Goal: Task Accomplishment & Management: Manage account settings

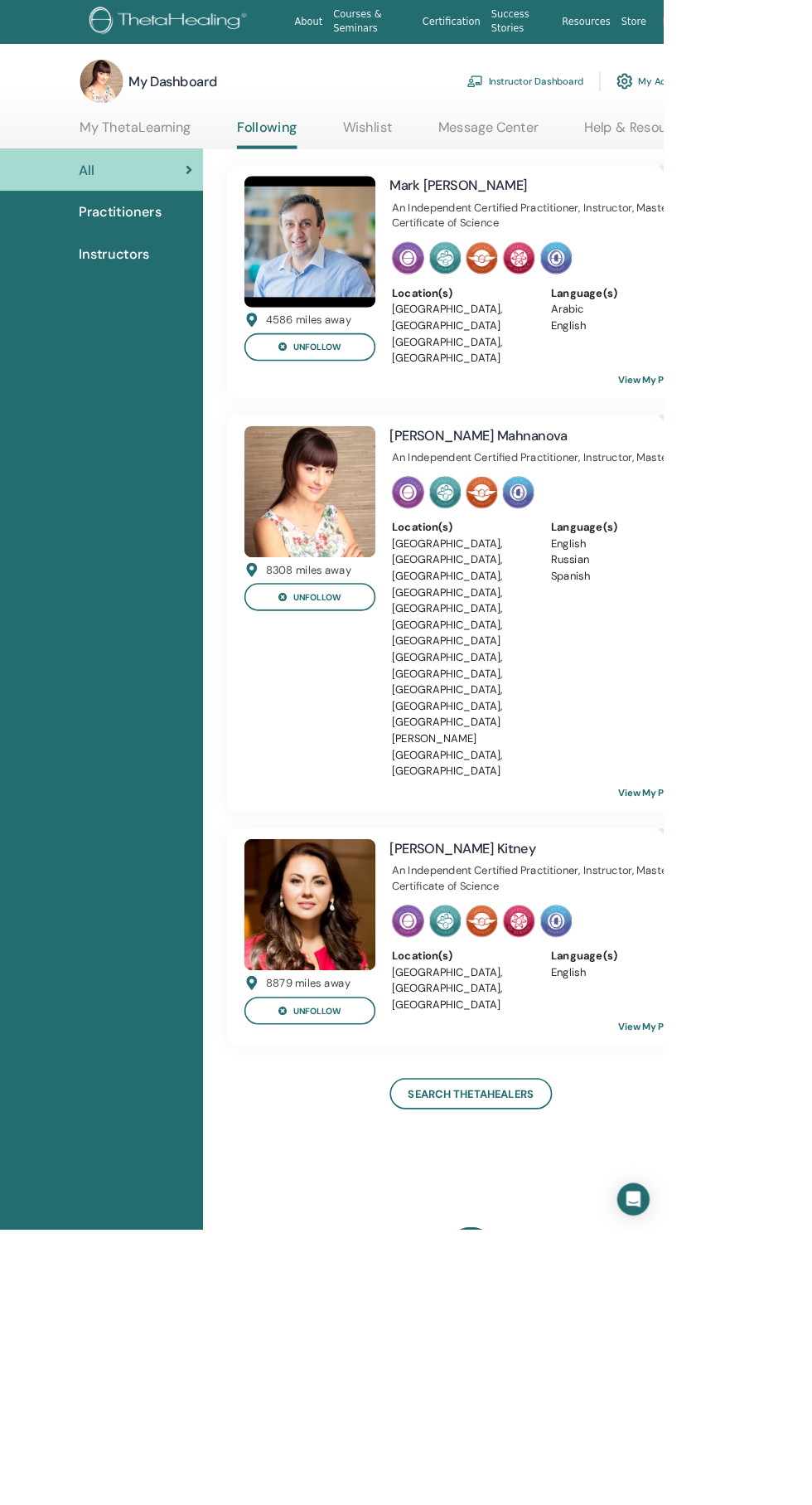
click at [668, 98] on link "Instructor Dashboard" at bounding box center [643, 99] width 142 height 37
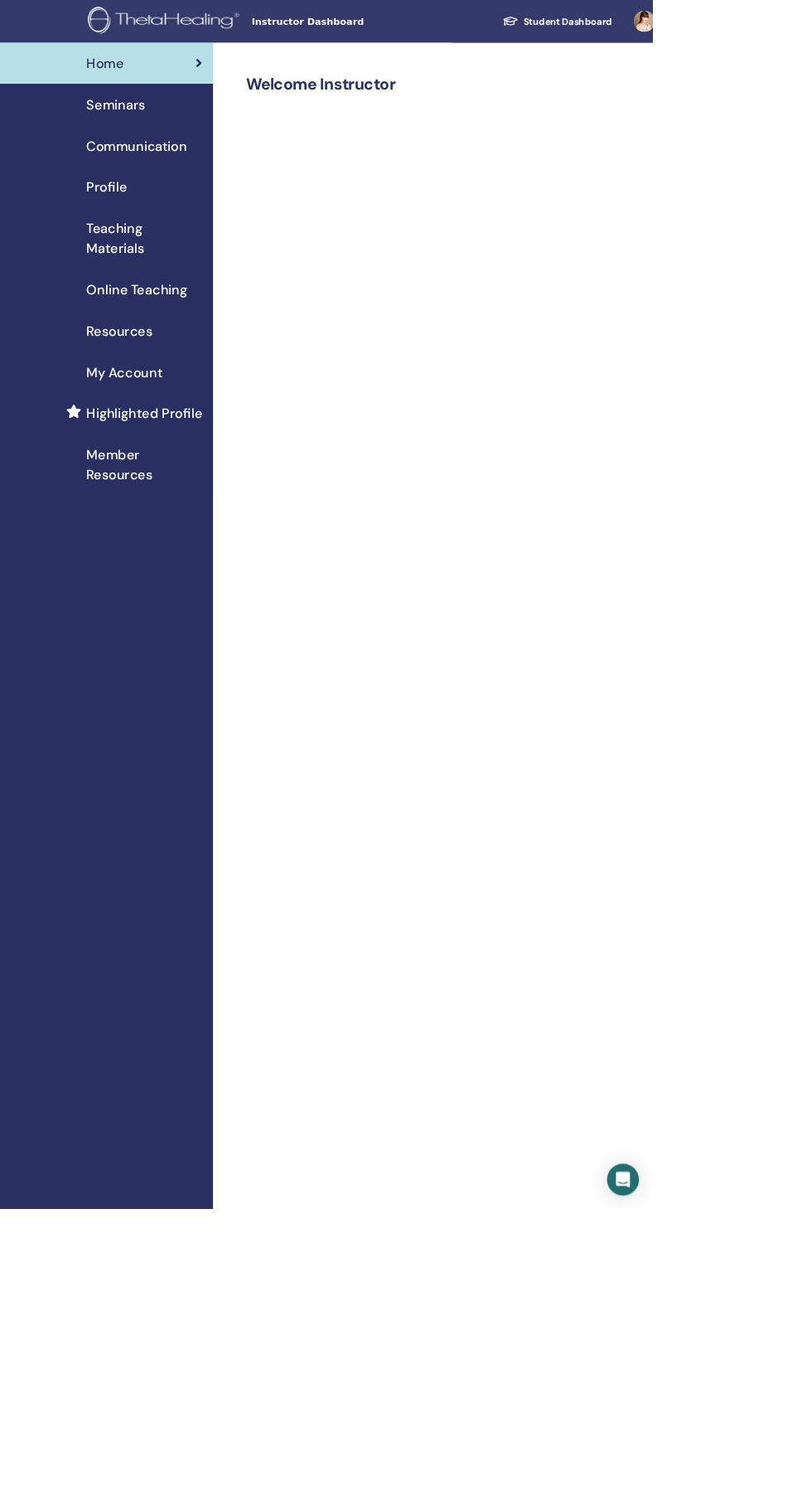
click at [213, 18] on img at bounding box center [206, 27] width 194 height 37
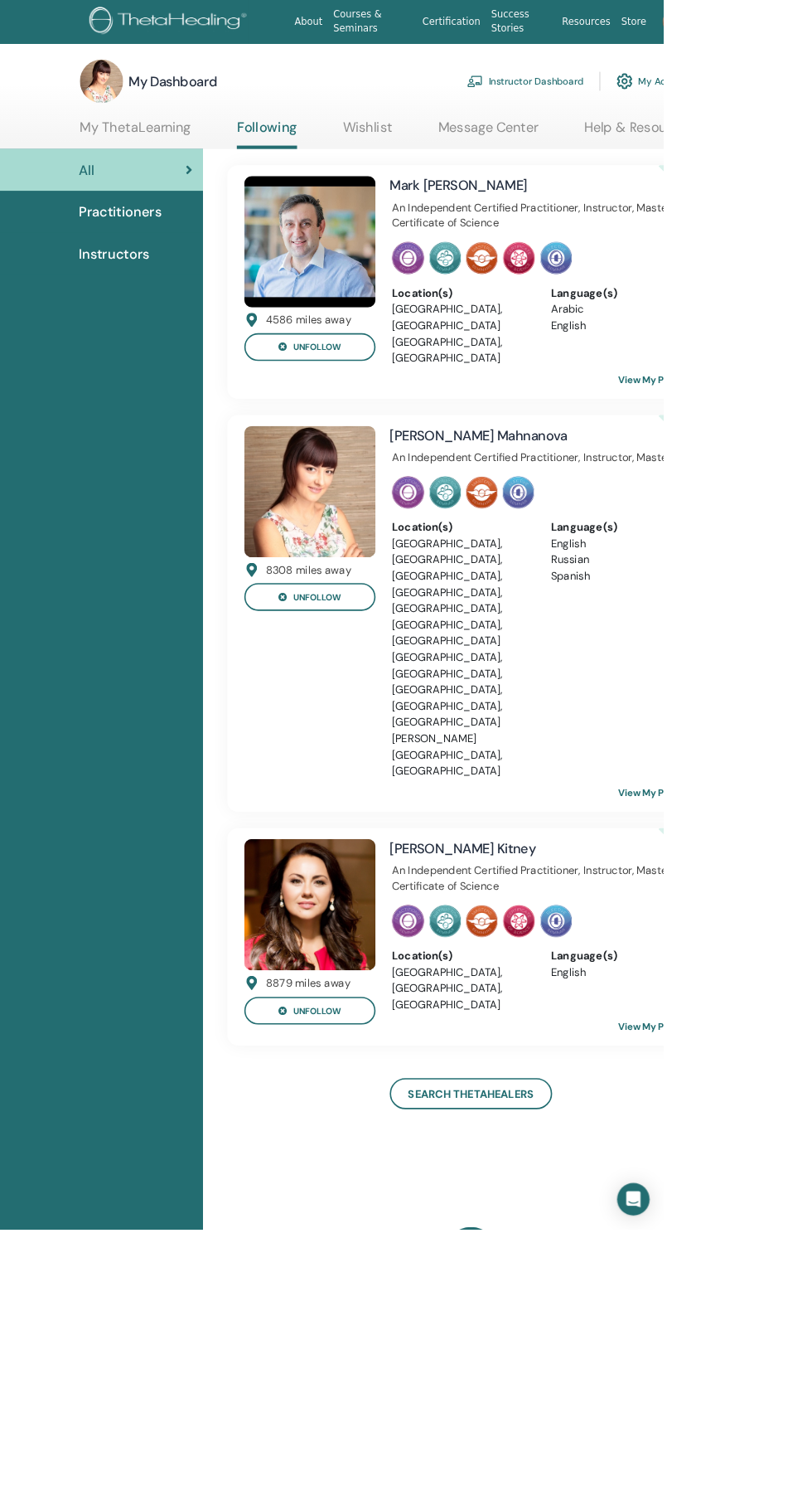
click at [656, 98] on link "Instructor Dashboard" at bounding box center [643, 99] width 142 height 37
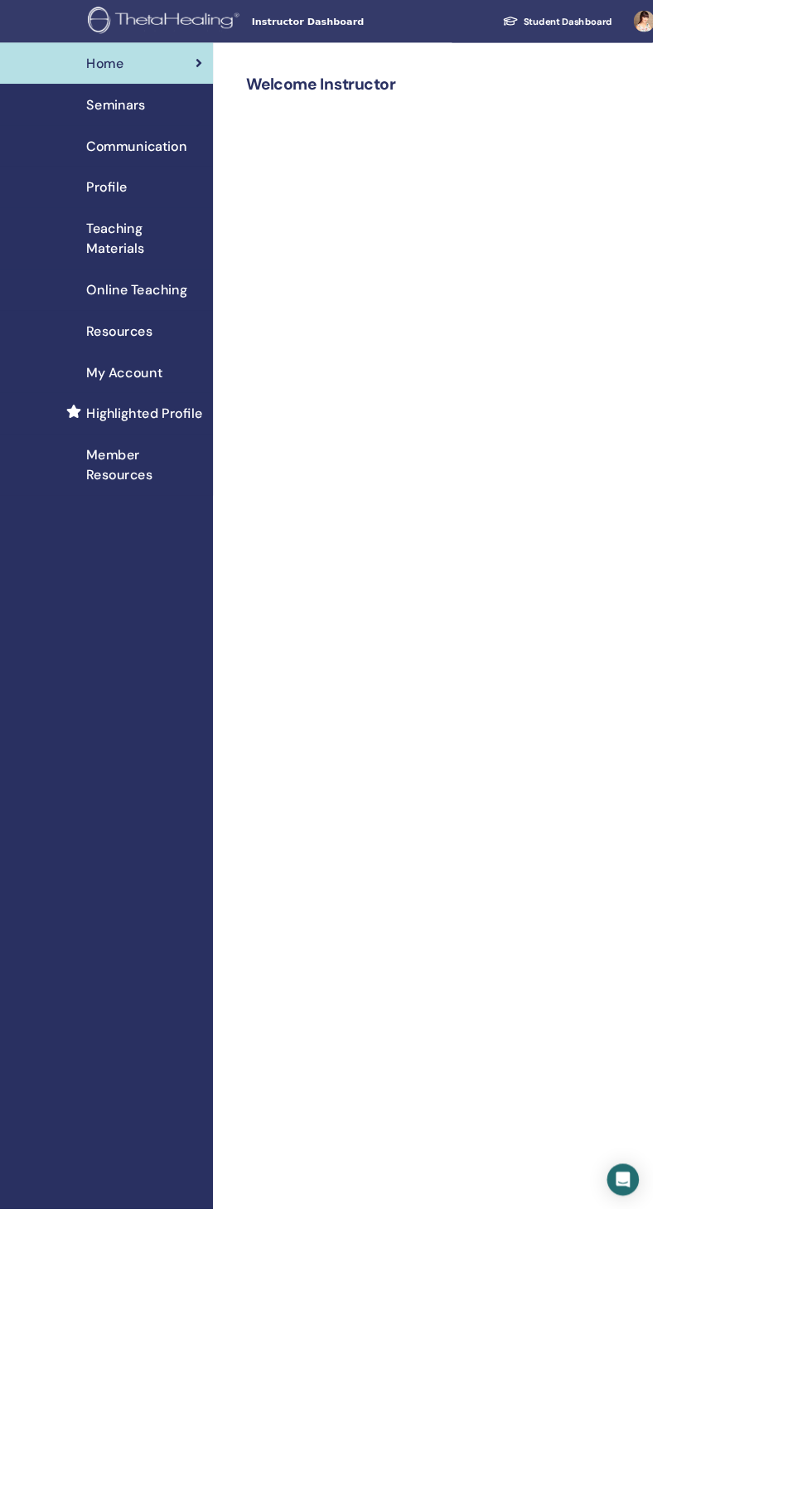
click at [164, 140] on span "Seminars" at bounding box center [144, 130] width 73 height 25
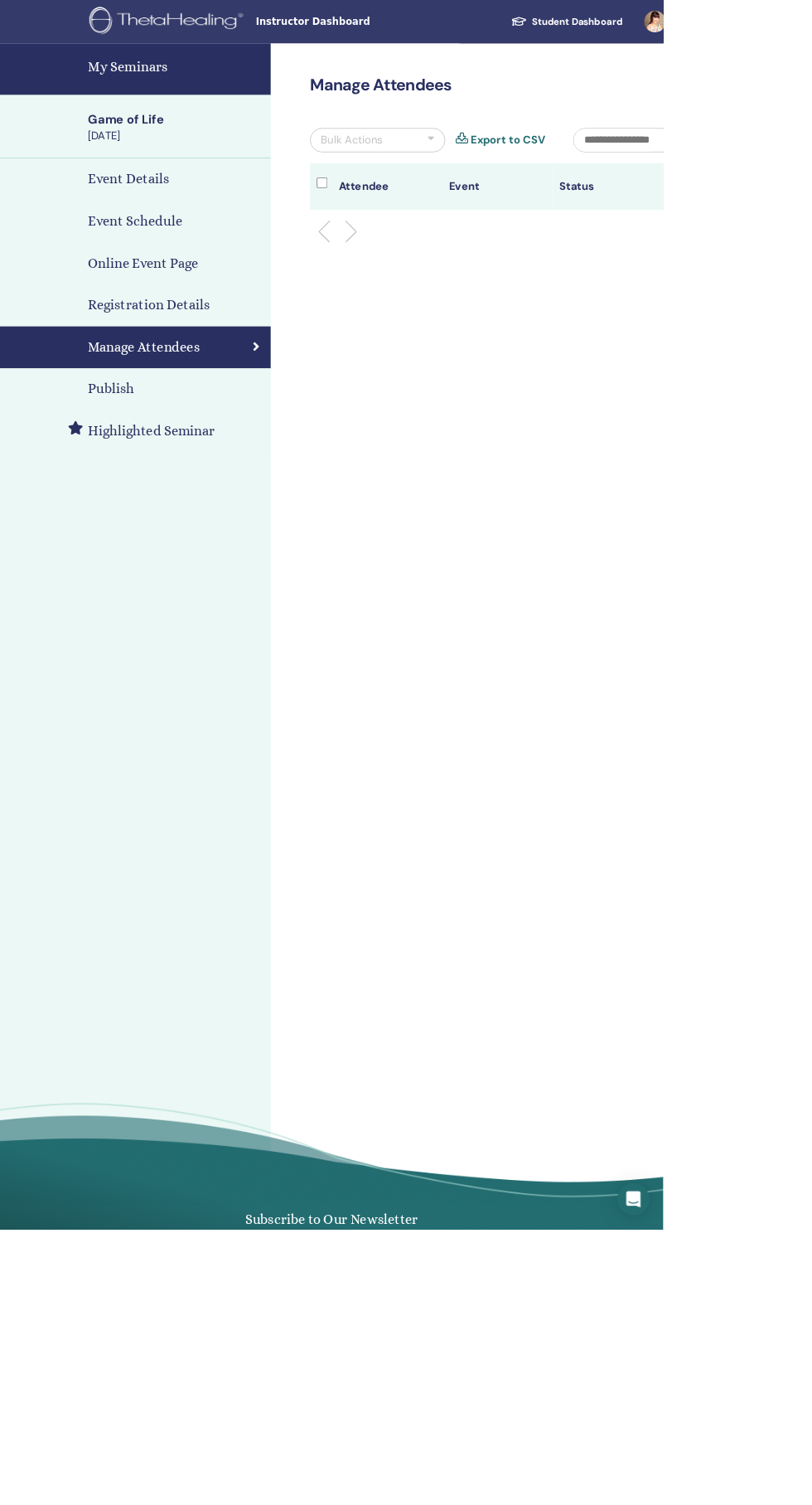
click at [229, 245] on link "Event Schedule" at bounding box center [166, 270] width 331 height 51
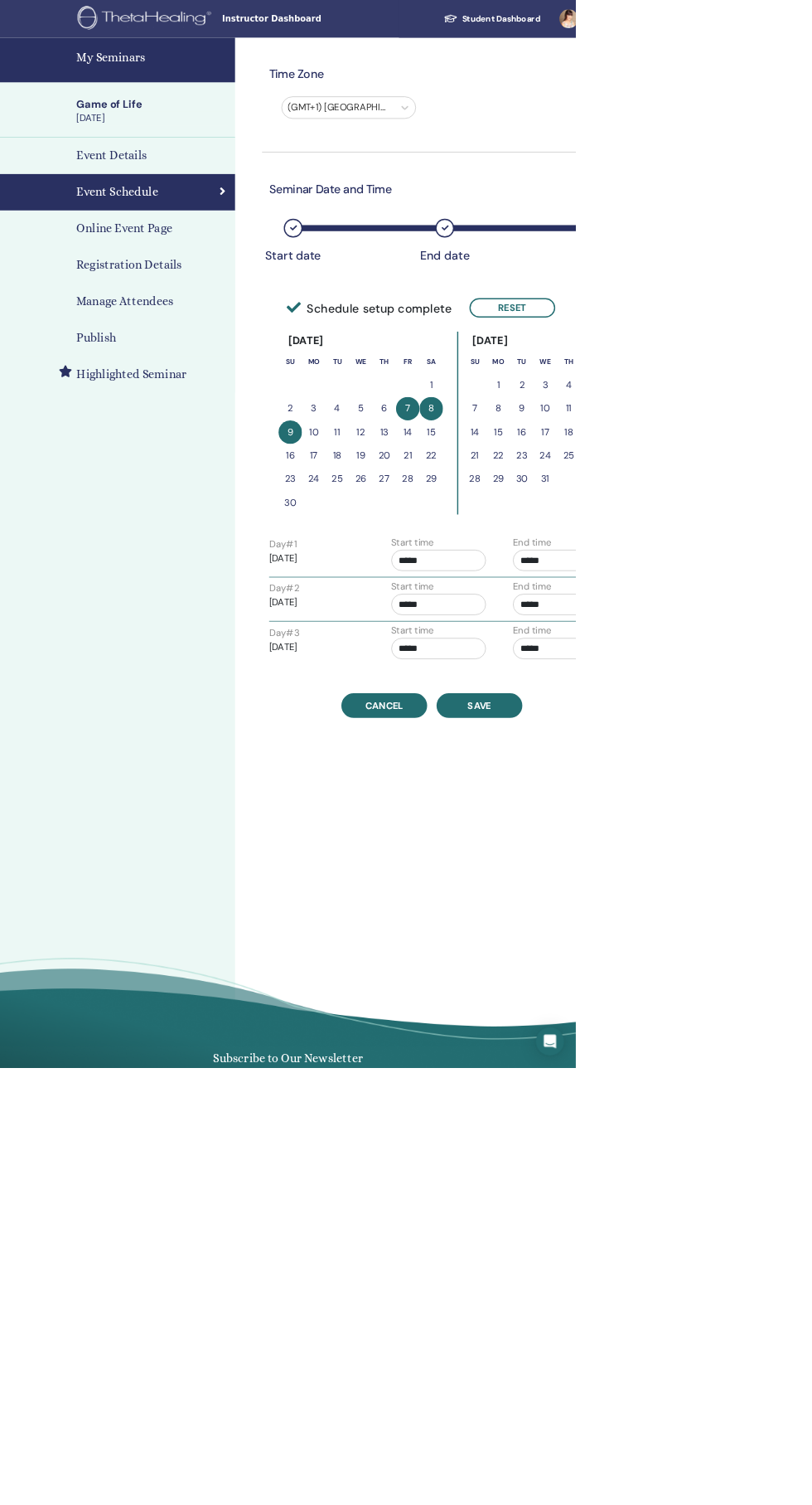
click at [180, 476] on div "Publish" at bounding box center [166, 476] width 305 height 25
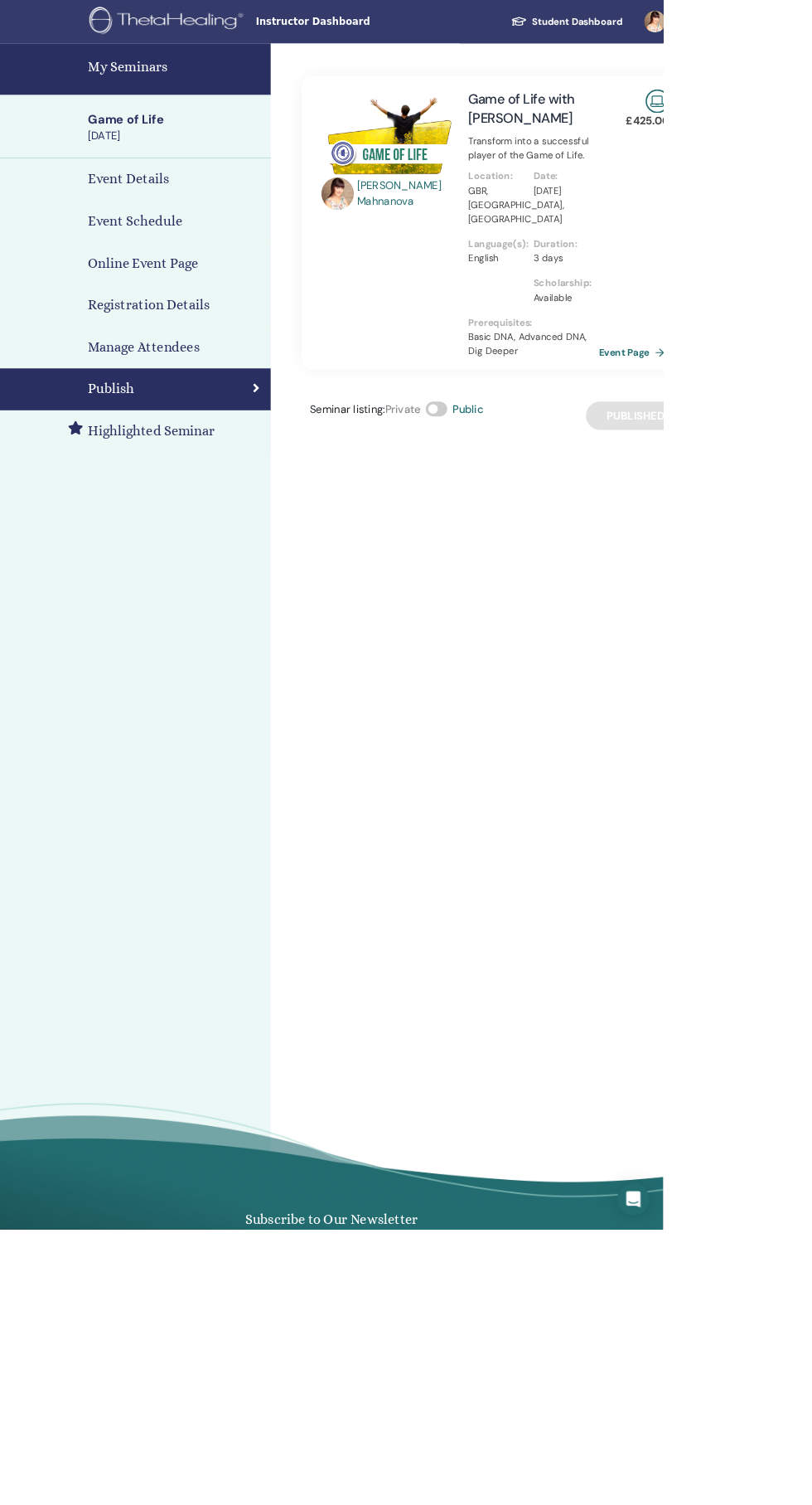
click at [207, 76] on h4 "My Seminars" at bounding box center [214, 81] width 214 height 25
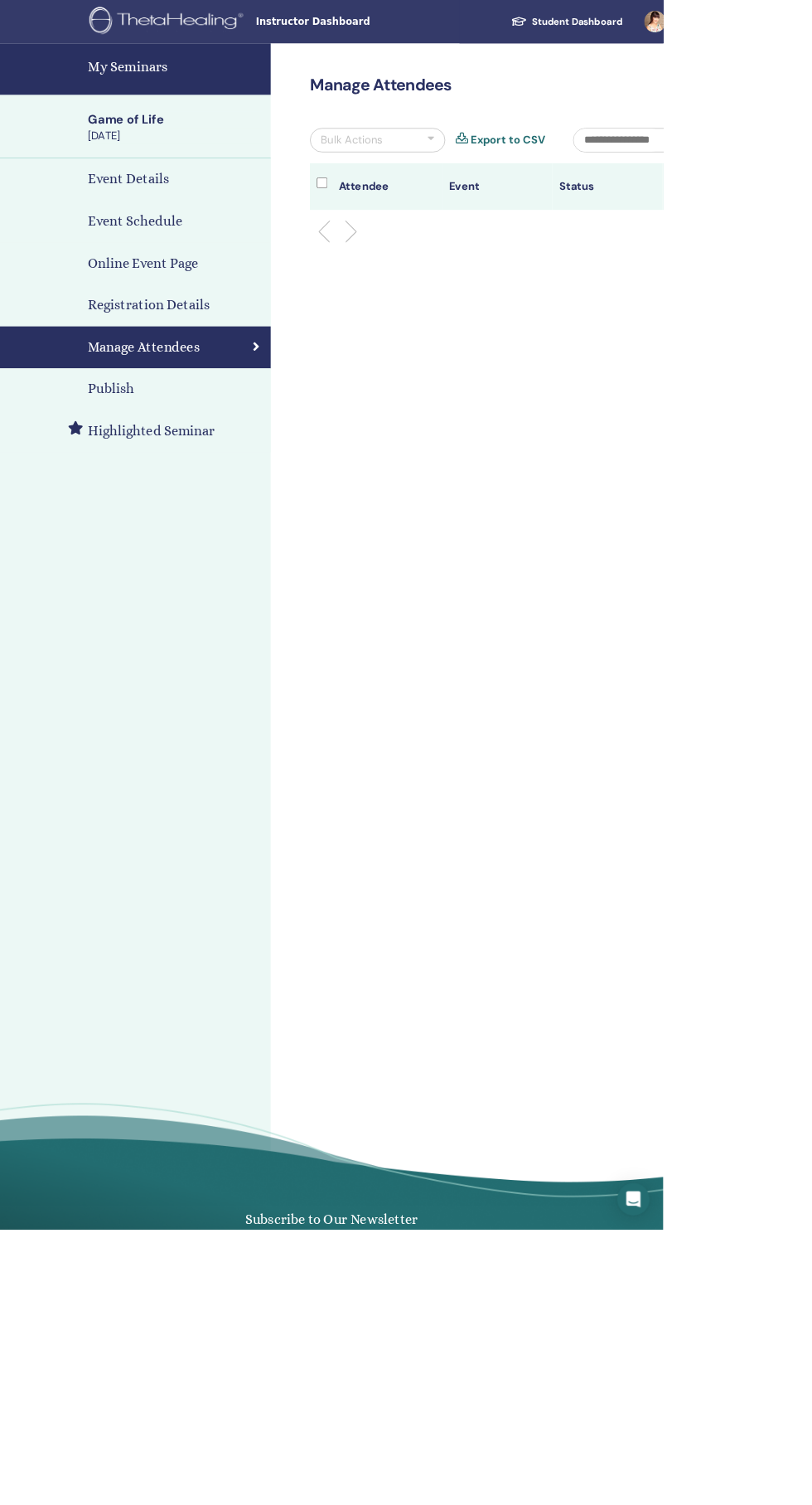
click at [219, 211] on div "Event Details" at bounding box center [166, 219] width 305 height 25
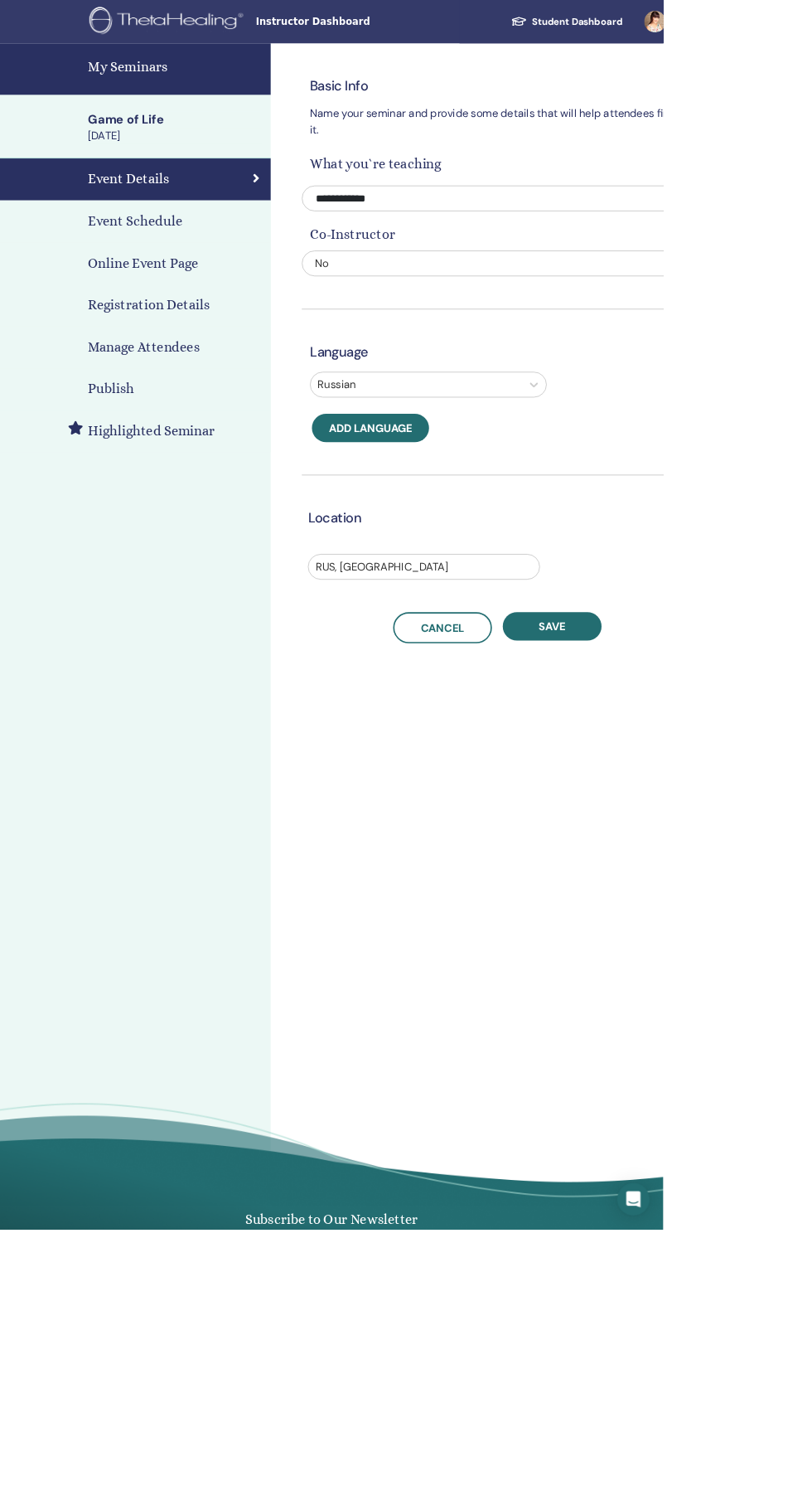
click at [235, 270] on div "Event Schedule" at bounding box center [166, 270] width 305 height 25
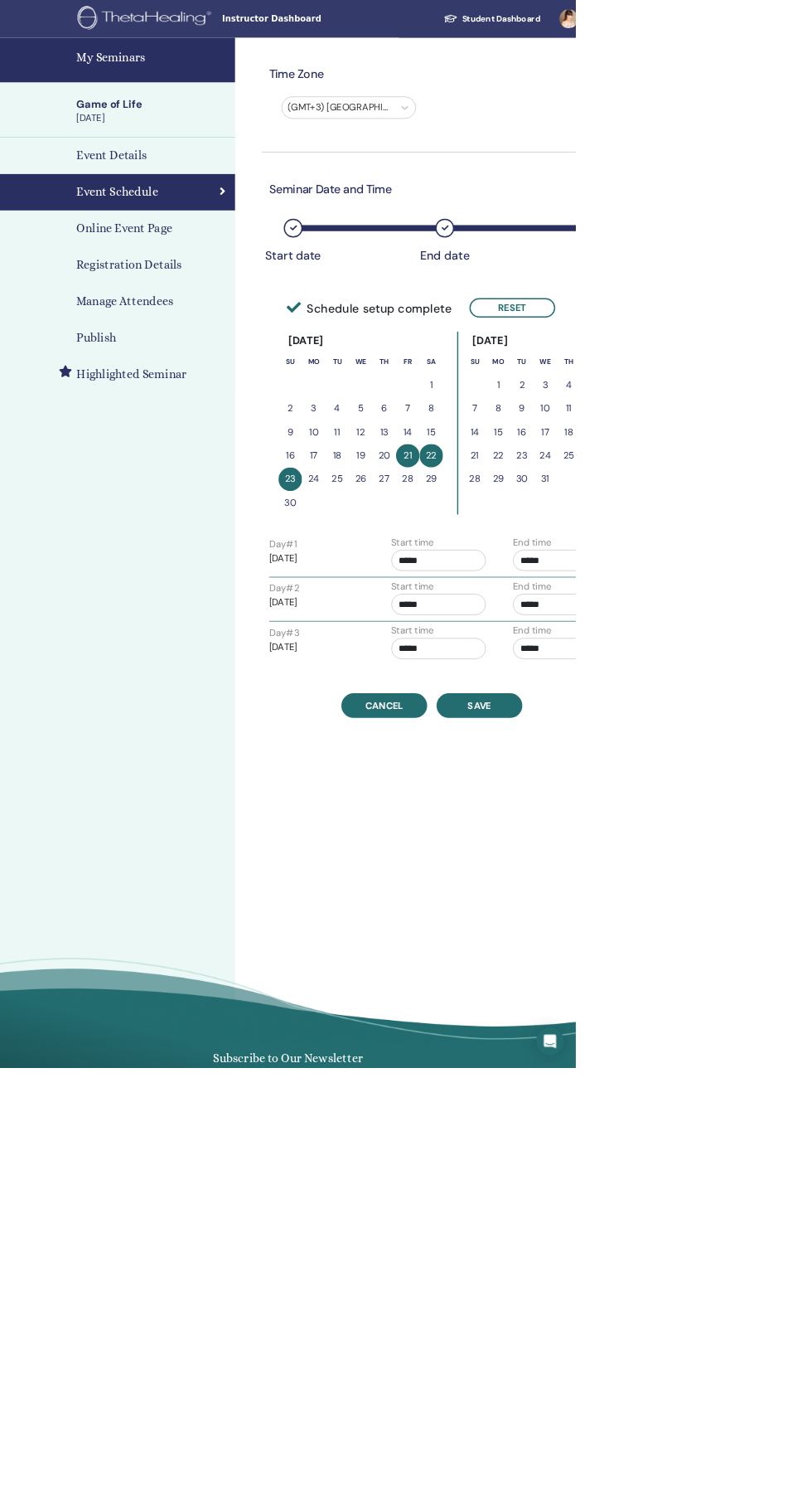
click at [240, 373] on h4 "Registration Details" at bounding box center [181, 373] width 149 height 25
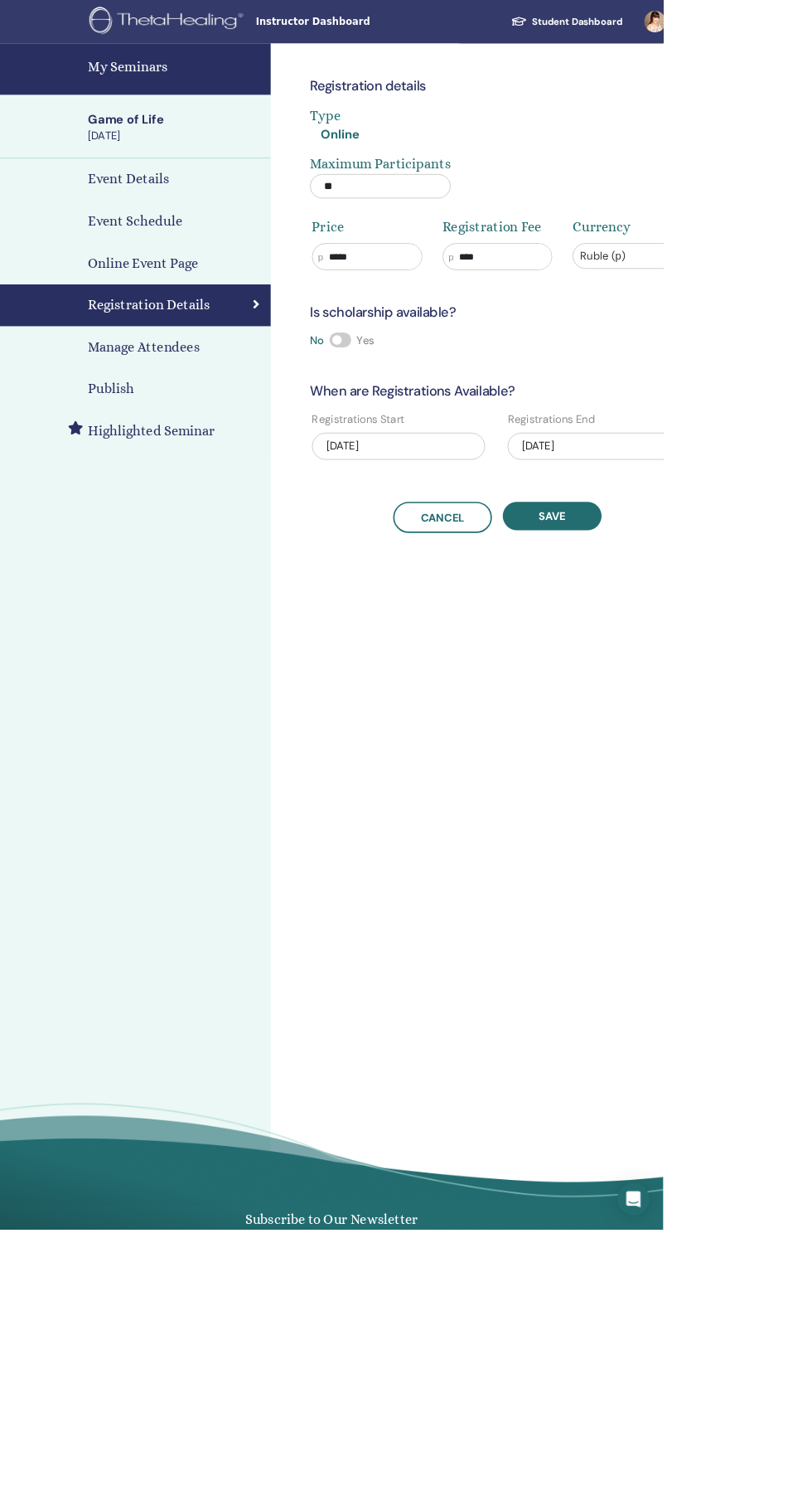
click at [420, 416] on span at bounding box center [416, 416] width 26 height 18
click at [727, 636] on button "Save" at bounding box center [675, 631] width 121 height 35
click at [720, 547] on div "07/28/2025" at bounding box center [727, 546] width 212 height 33
click at [811, 599] on button "Next Month" at bounding box center [812, 598] width 26 height 26
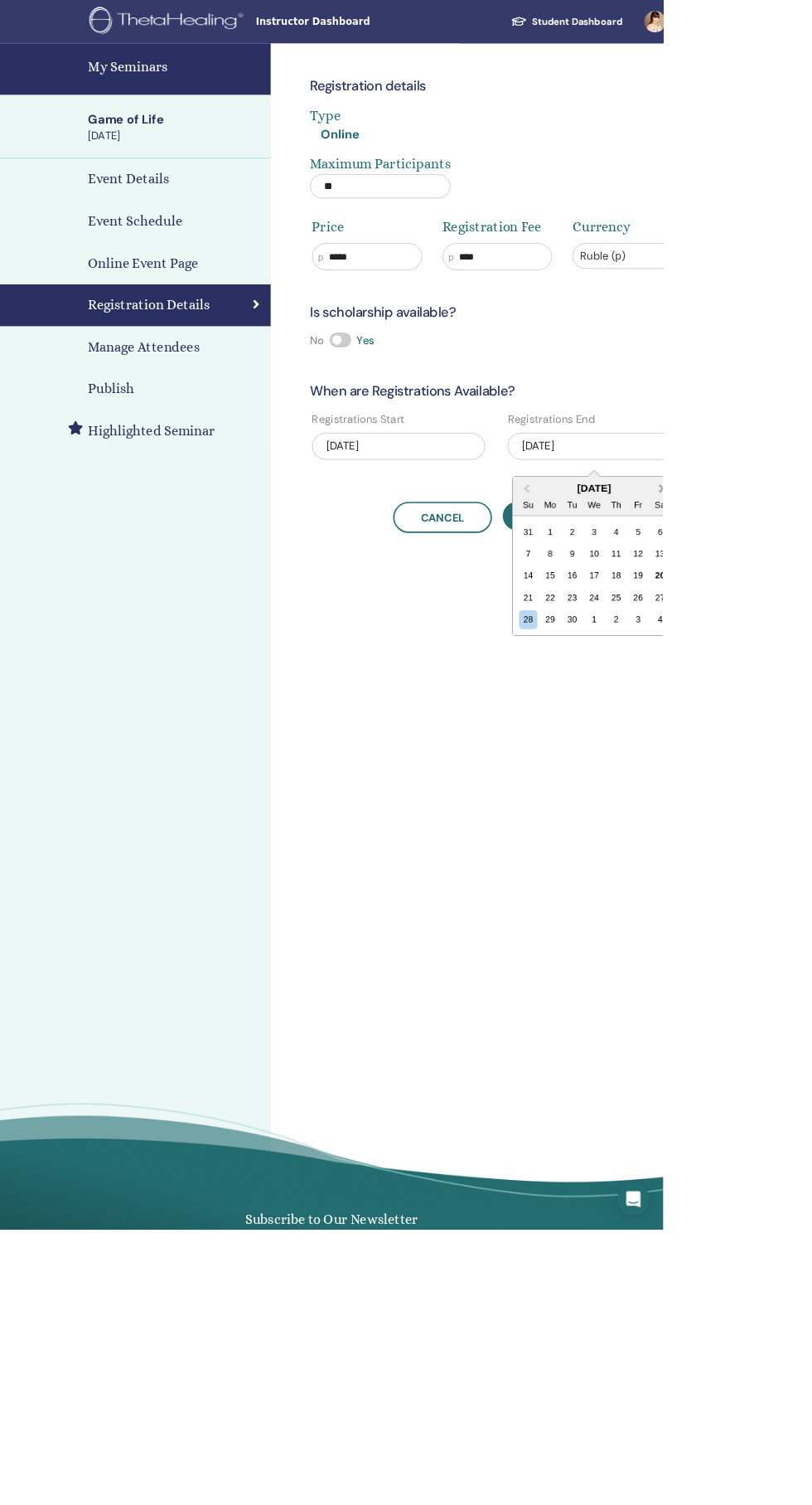
click at [811, 600] on button "Next Month" at bounding box center [812, 598] width 26 height 26
click at [811, 597] on button "Next Month" at bounding box center [812, 598] width 26 height 26
click at [811, 602] on button "Next Month" at bounding box center [812, 598] width 26 height 26
click at [701, 760] on div "30" at bounding box center [701, 759] width 22 height 22
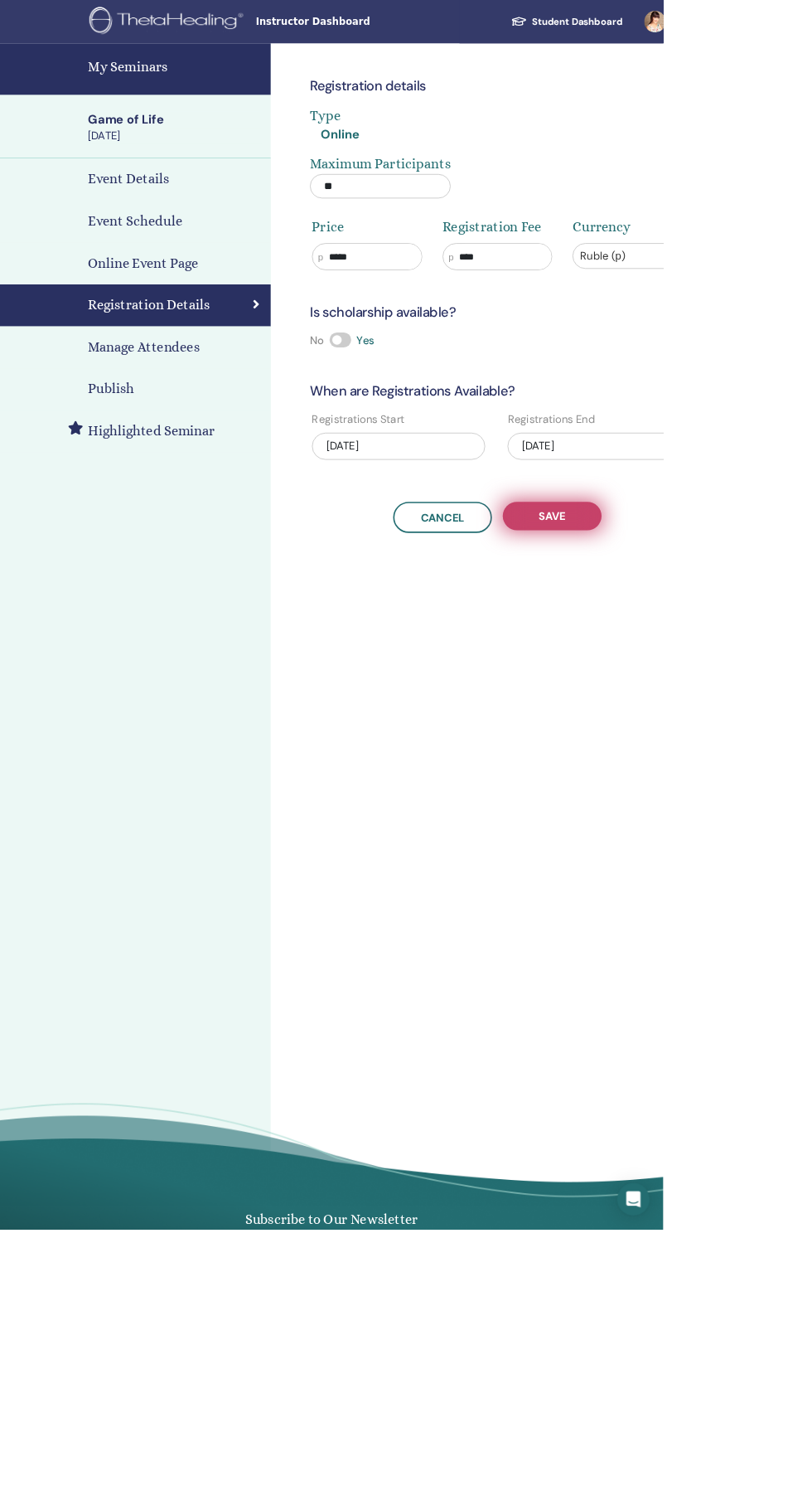
click at [718, 636] on button "Save" at bounding box center [675, 631] width 121 height 35
click at [709, 618] on button "Save" at bounding box center [675, 631] width 121 height 35
click at [195, 82] on h4 "My Seminars" at bounding box center [214, 81] width 214 height 25
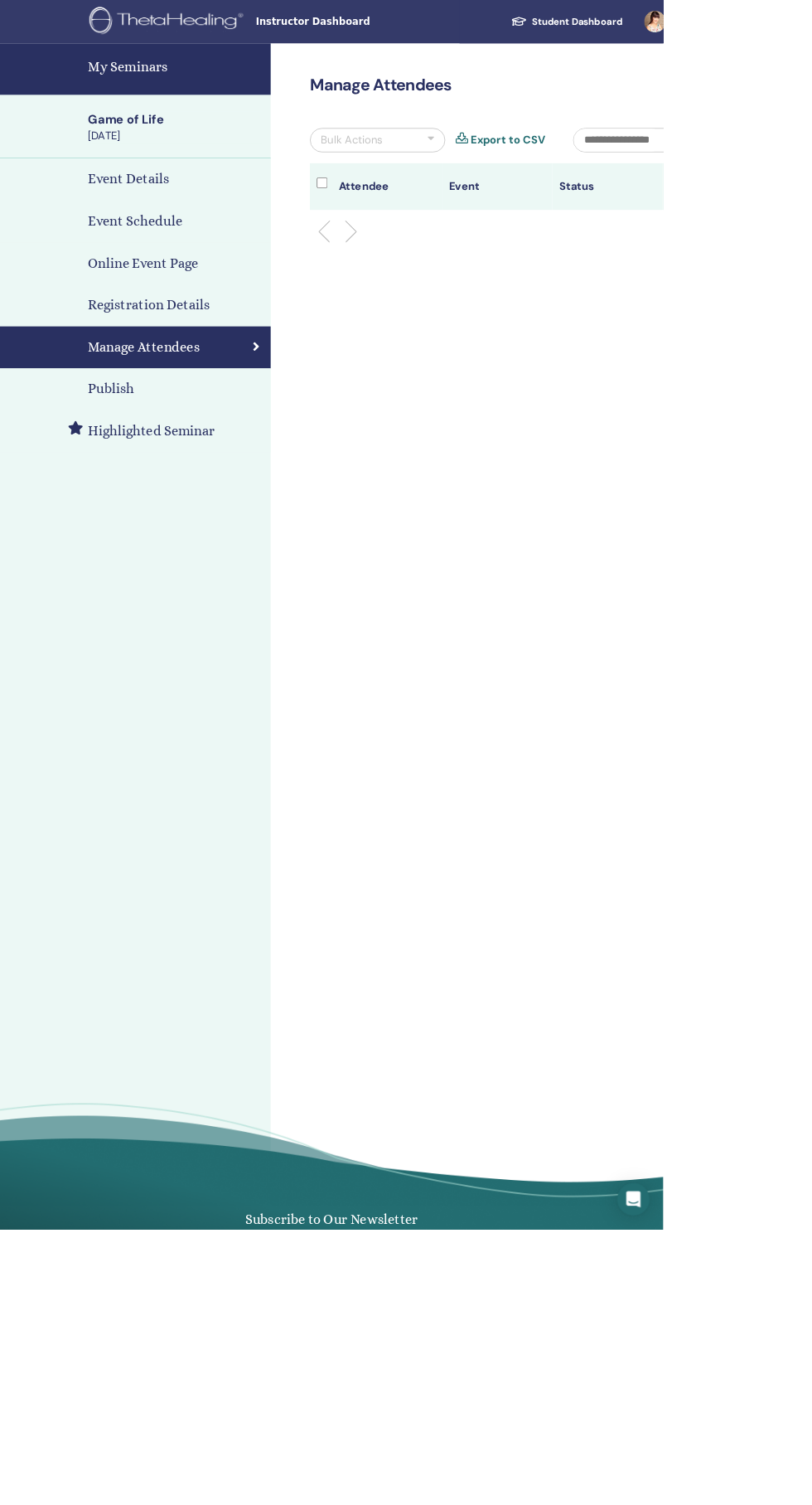
click at [177, 484] on div "Publish" at bounding box center [166, 476] width 305 height 25
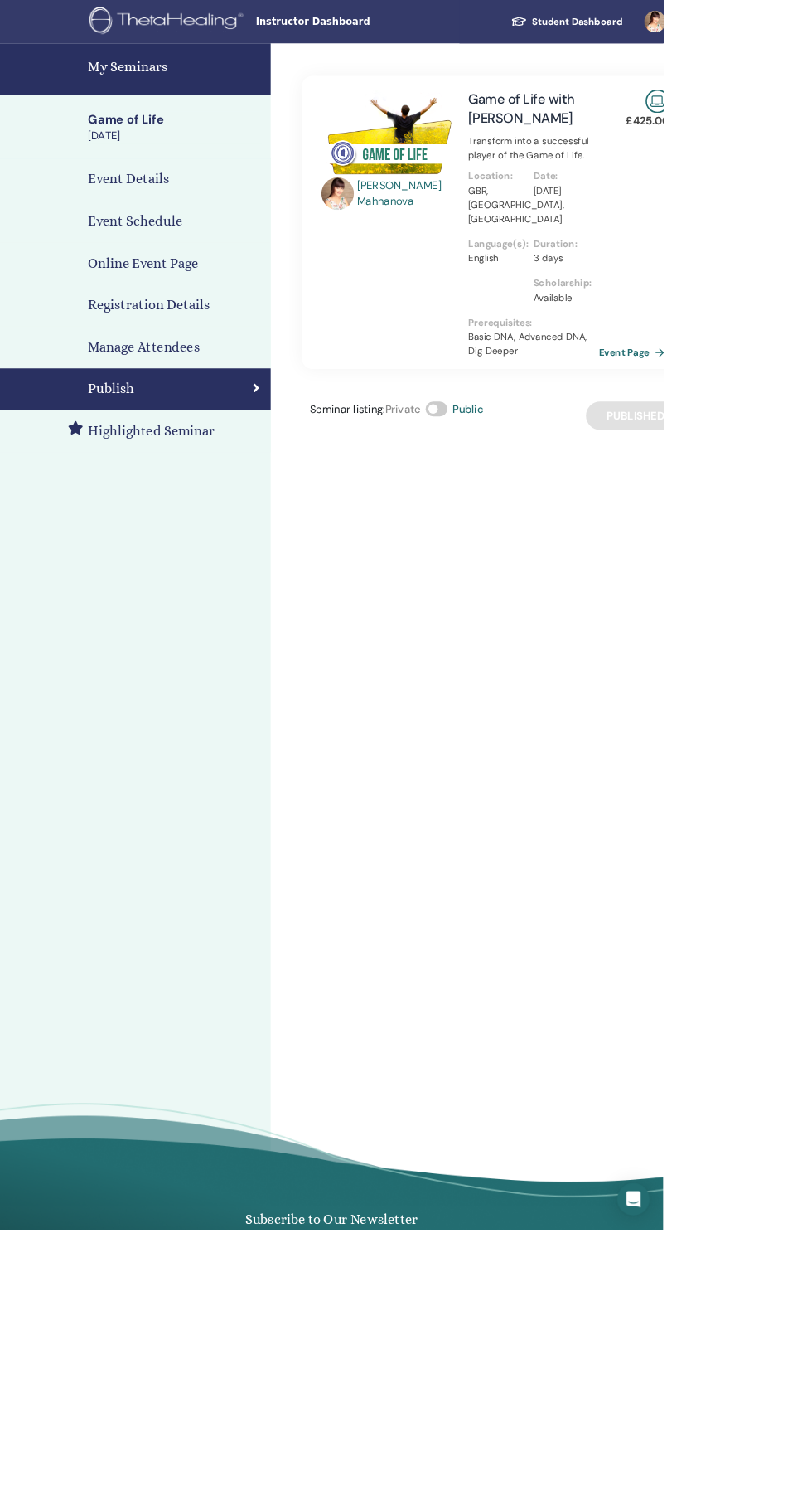
click at [234, 373] on h4 "Registration Details" at bounding box center [181, 373] width 149 height 25
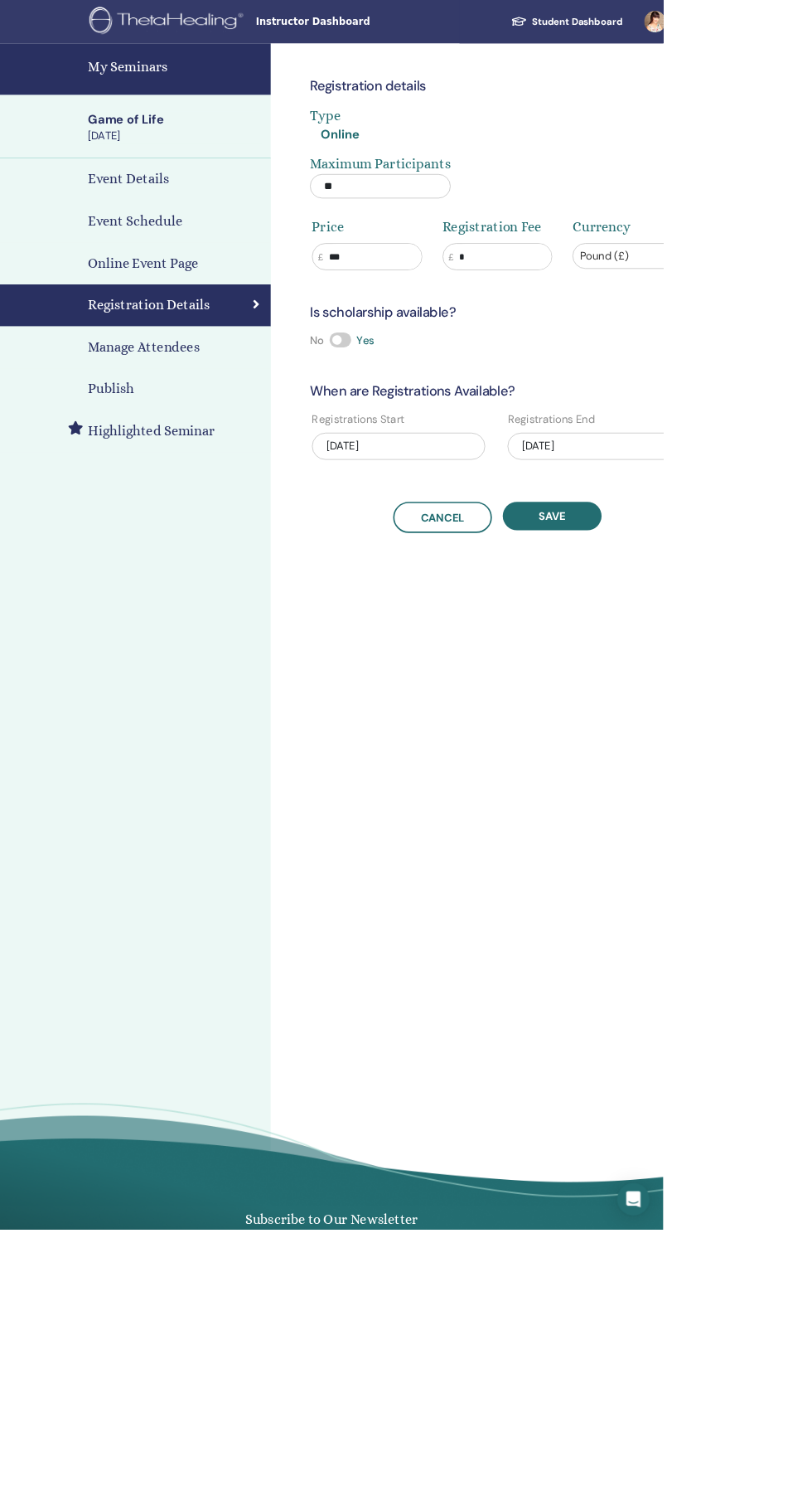
click at [752, 547] on div "[DATE]" at bounding box center [727, 546] width 212 height 33
click at [811, 603] on button "Next Month" at bounding box center [812, 598] width 26 height 26
click at [811, 600] on button "Next Month" at bounding box center [812, 598] width 26 height 26
click at [811, 609] on button "Next Month" at bounding box center [812, 598] width 26 height 26
click at [810, 598] on span "Next Month" at bounding box center [810, 598] width 0 height 18
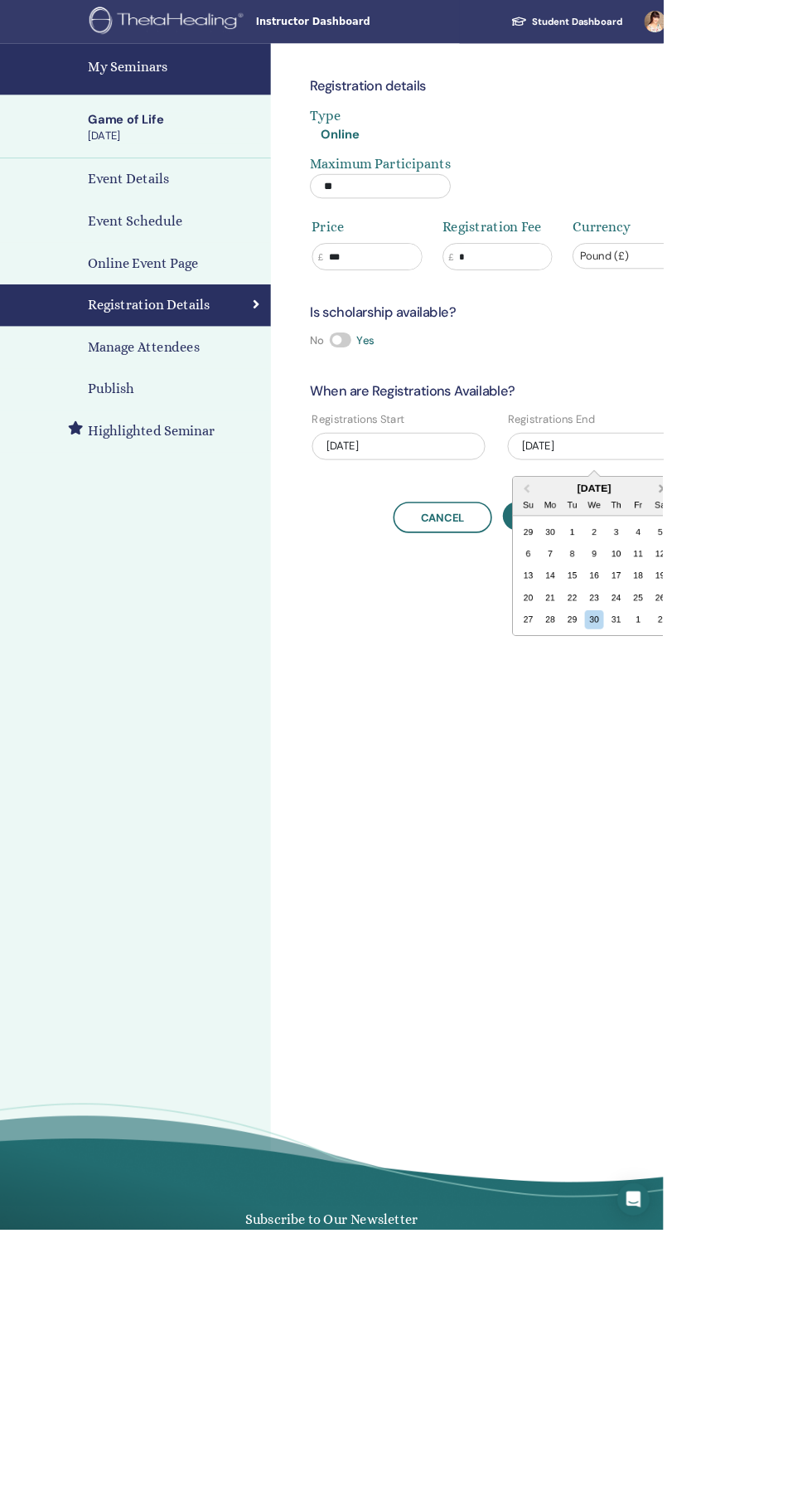
click at [803, 594] on button "Next Month" at bounding box center [812, 598] width 26 height 26
click at [810, 598] on span "Next Month" at bounding box center [810, 598] width 0 height 18
click at [810, 603] on span "Next Month" at bounding box center [810, 598] width 0 height 18
click at [811, 611] on button "Next Month" at bounding box center [812, 598] width 26 height 26
click at [810, 598] on span "Next Month" at bounding box center [810, 598] width 0 height 18
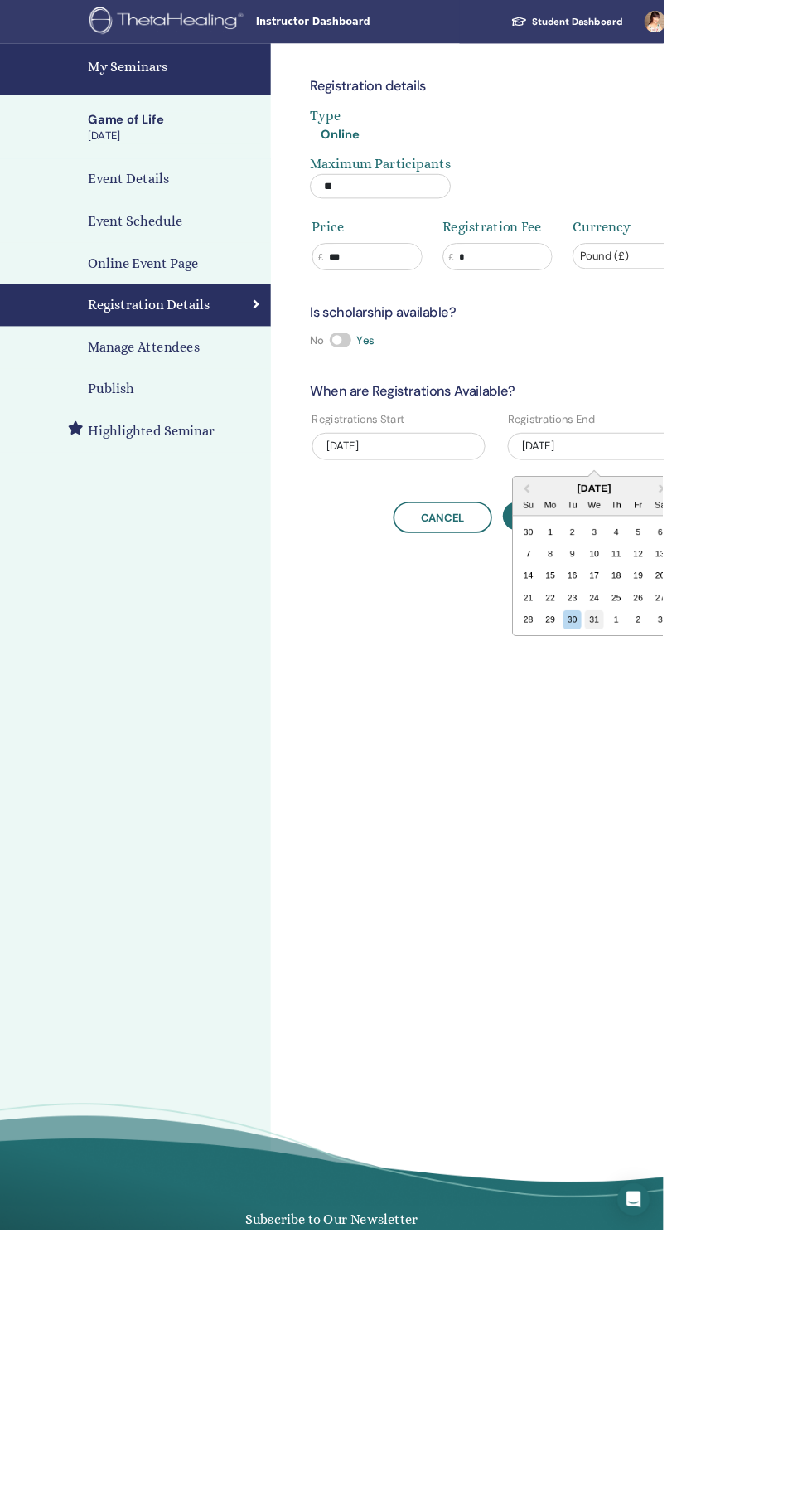
click at [728, 760] on div "31" at bounding box center [727, 759] width 22 height 22
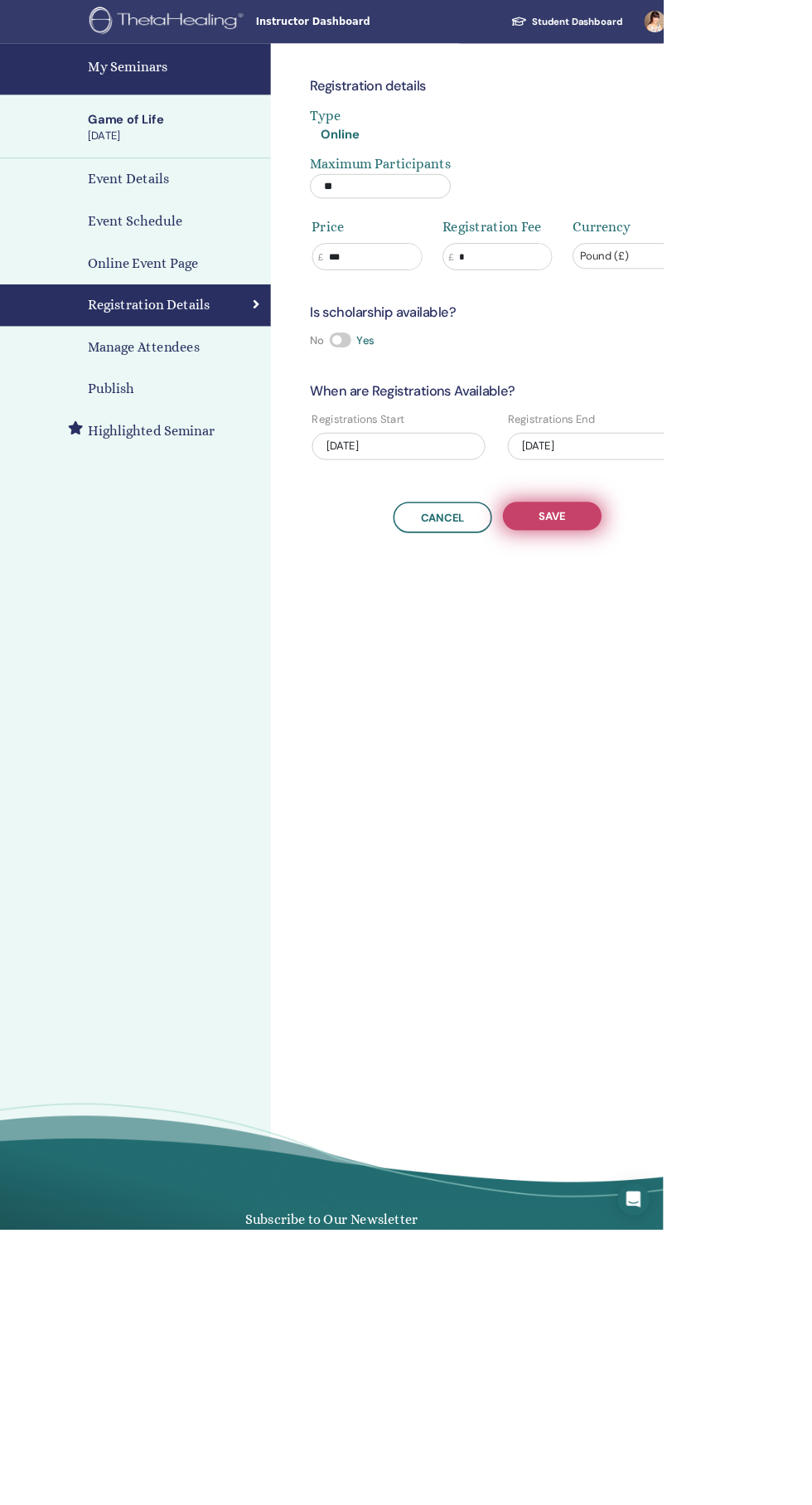
click at [718, 637] on button "Save" at bounding box center [675, 631] width 121 height 35
click at [200, 93] on h4 "My Seminars" at bounding box center [214, 81] width 214 height 25
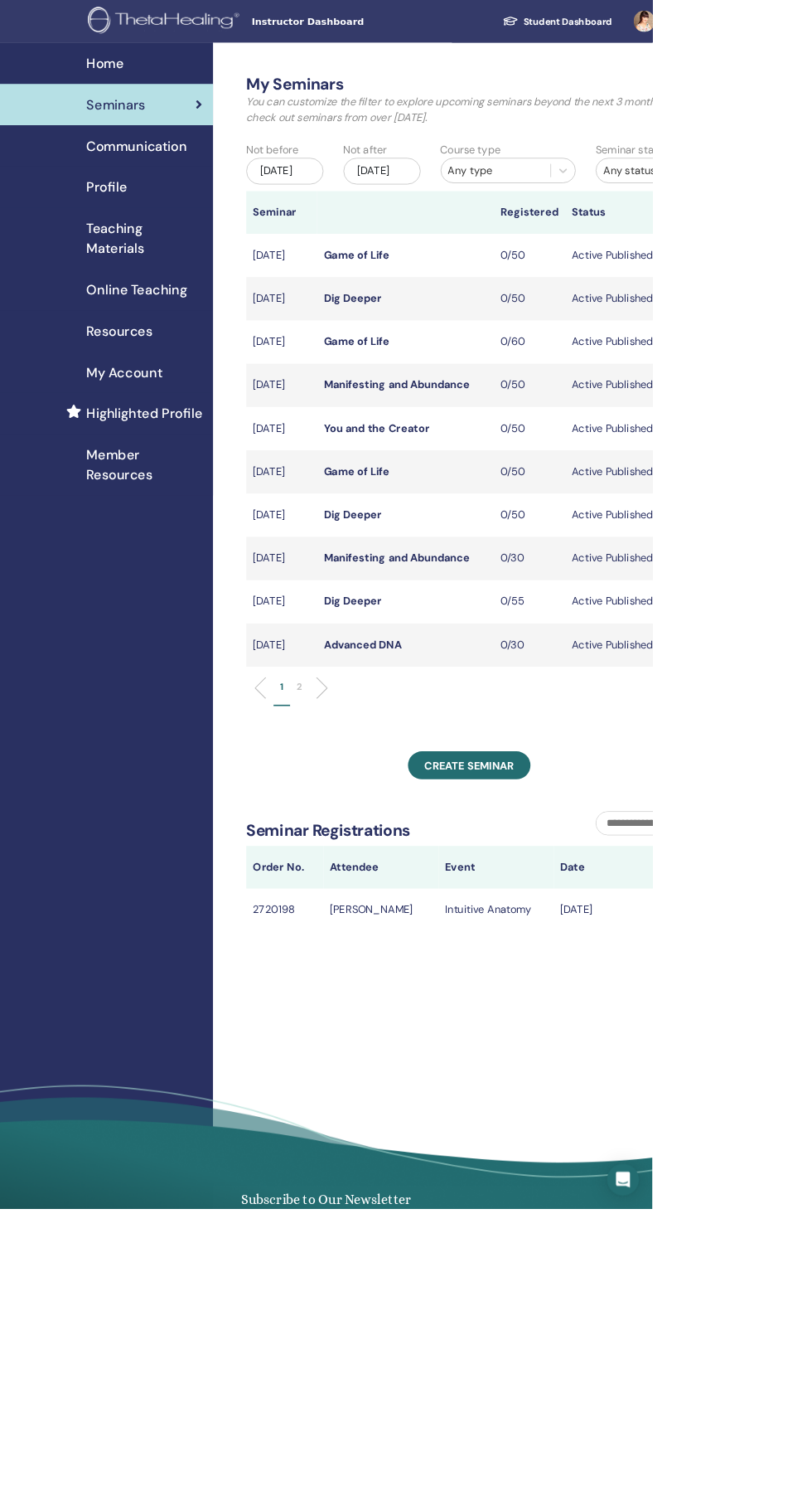
click at [238, 34] on img at bounding box center [206, 27] width 194 height 37
click at [501, 227] on div "[DATE]" at bounding box center [475, 212] width 96 height 33
click at [558, 277] on span "Next Month" at bounding box center [558, 276] width 0 height 18
click at [558, 276] on span "Next Month" at bounding box center [558, 276] width 0 height 18
click at [502, 425] on div "26" at bounding box center [501, 424] width 22 height 22
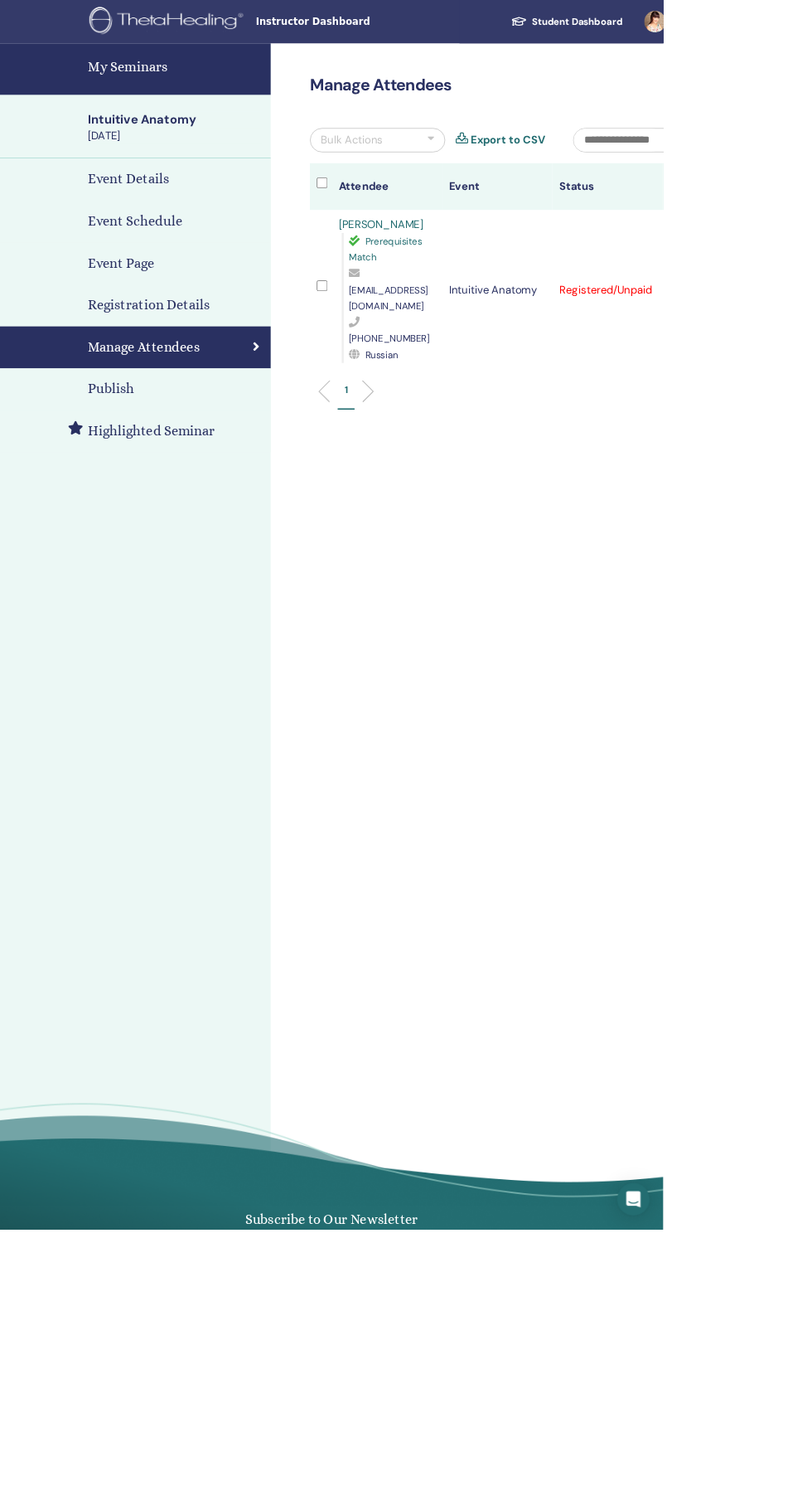
click at [192, 480] on div "Publish" at bounding box center [166, 476] width 305 height 25
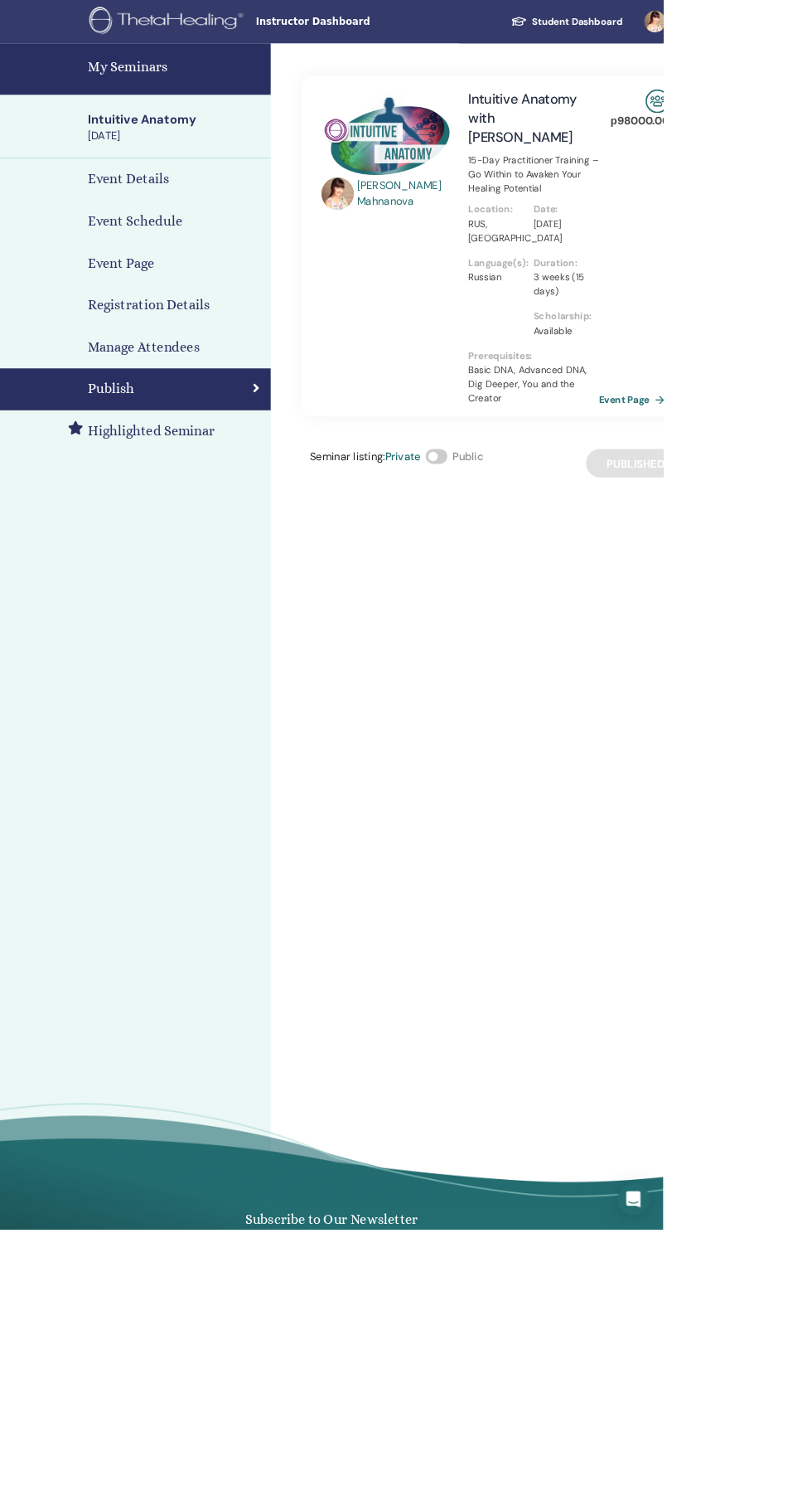
click at [538, 559] on span at bounding box center [534, 558] width 26 height 18
click at [542, 559] on span at bounding box center [534, 558] width 26 height 18
click at [216, 85] on h4 "My Seminars" at bounding box center [214, 81] width 214 height 25
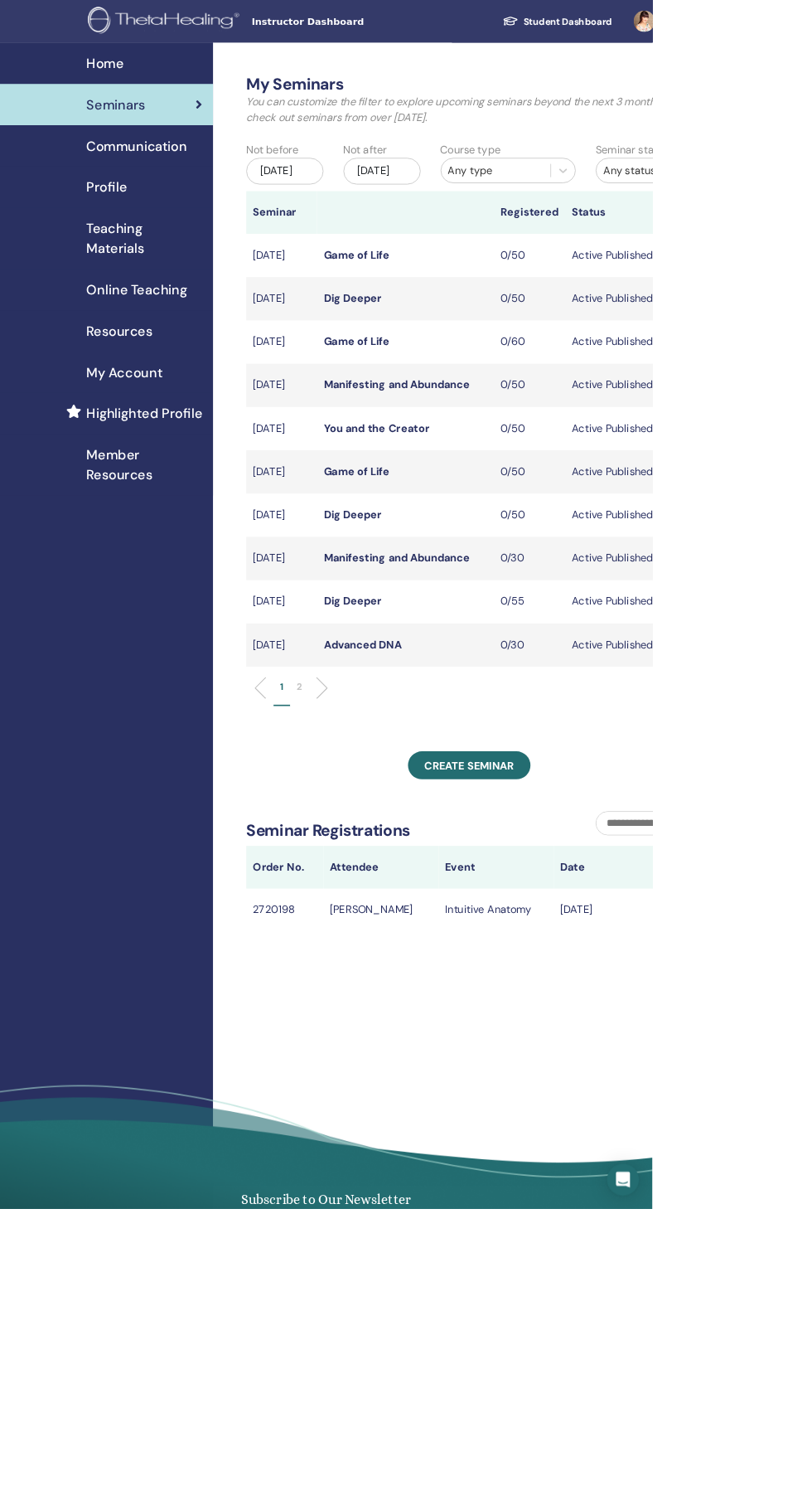
click at [384, 870] on li at bounding box center [395, 856] width 28 height 28
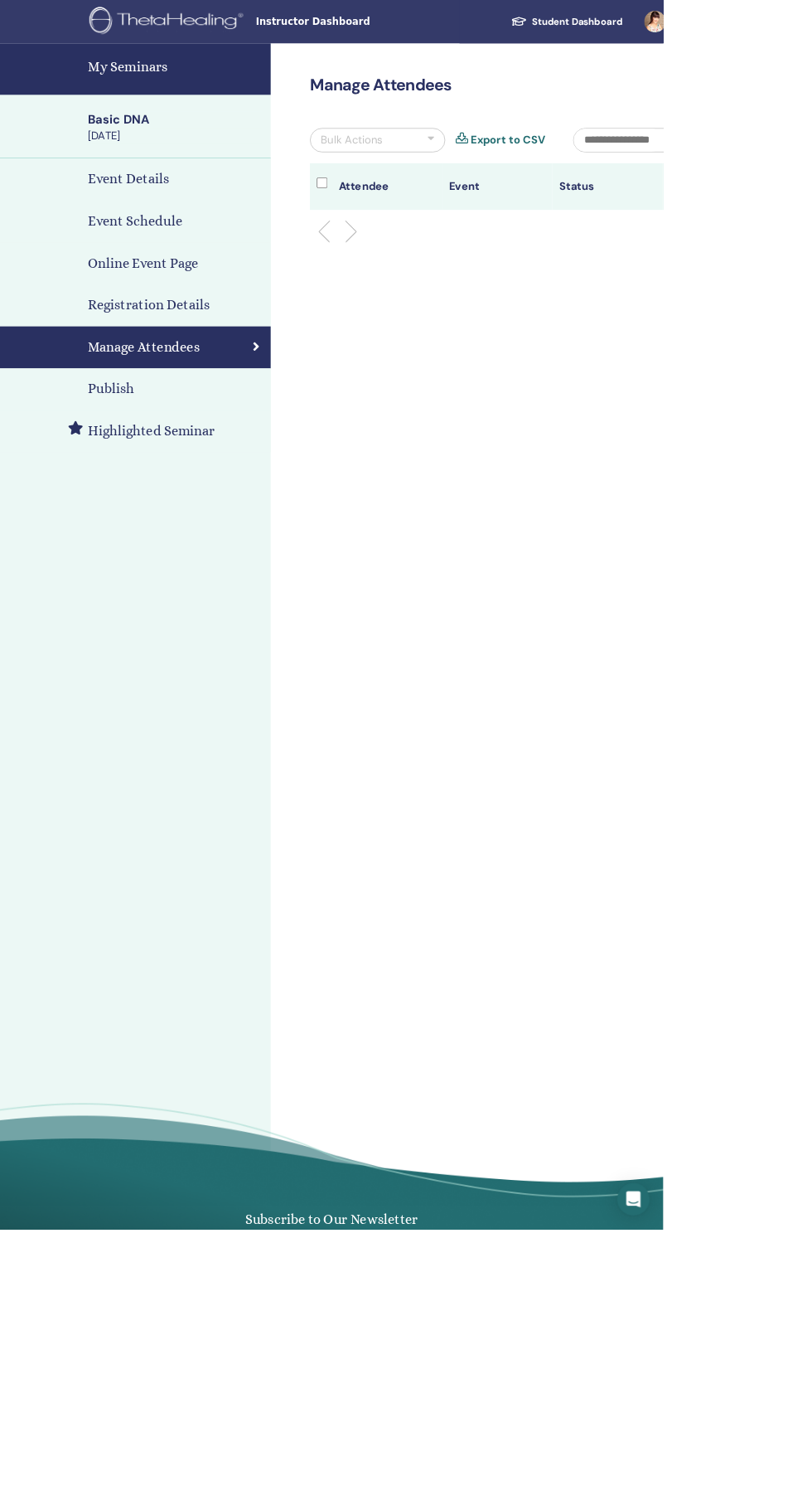
click at [229, 262] on div "Event Schedule" at bounding box center [166, 270] width 305 height 25
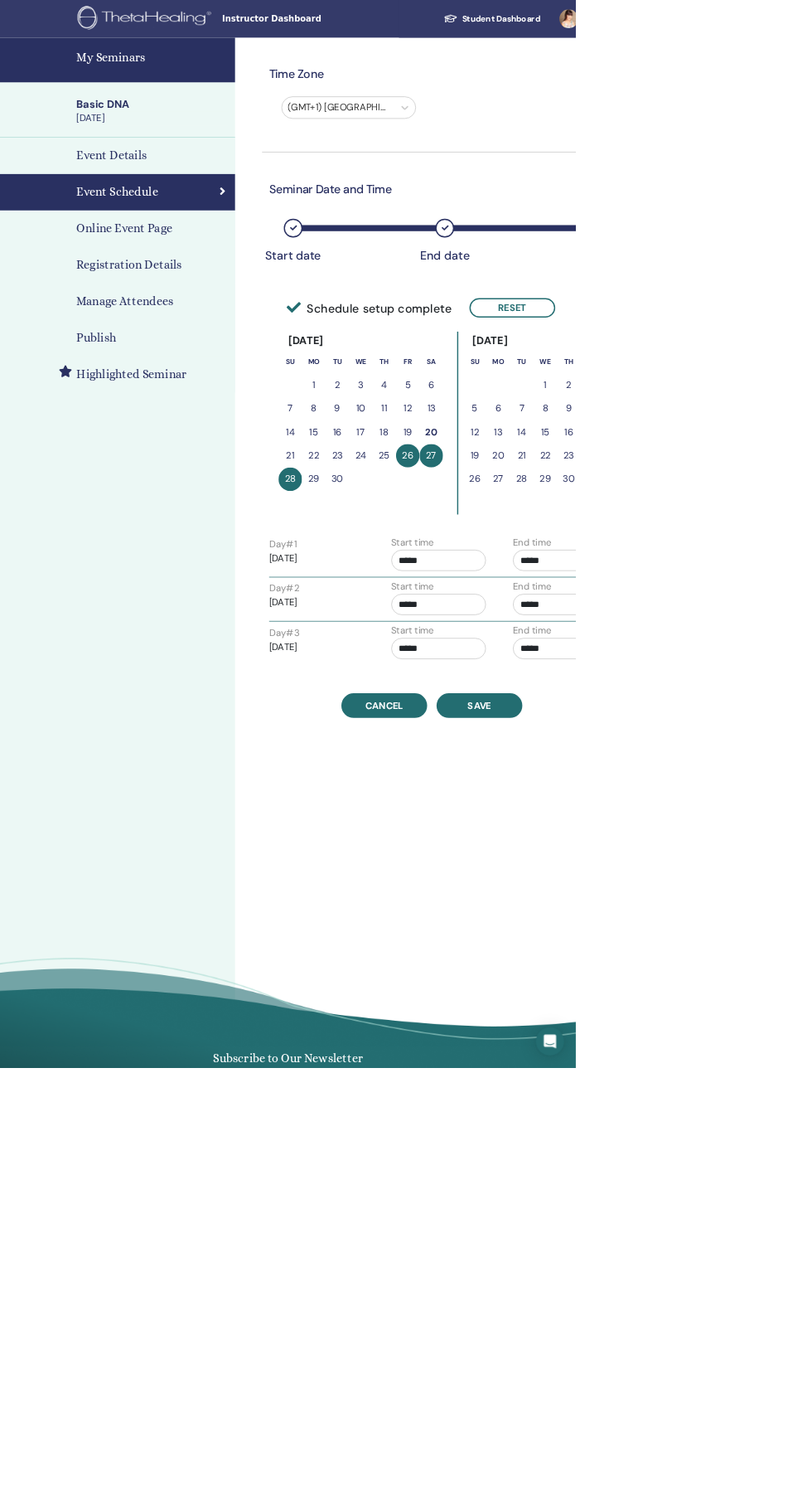
click at [214, 224] on div "Event Details" at bounding box center [166, 219] width 305 height 25
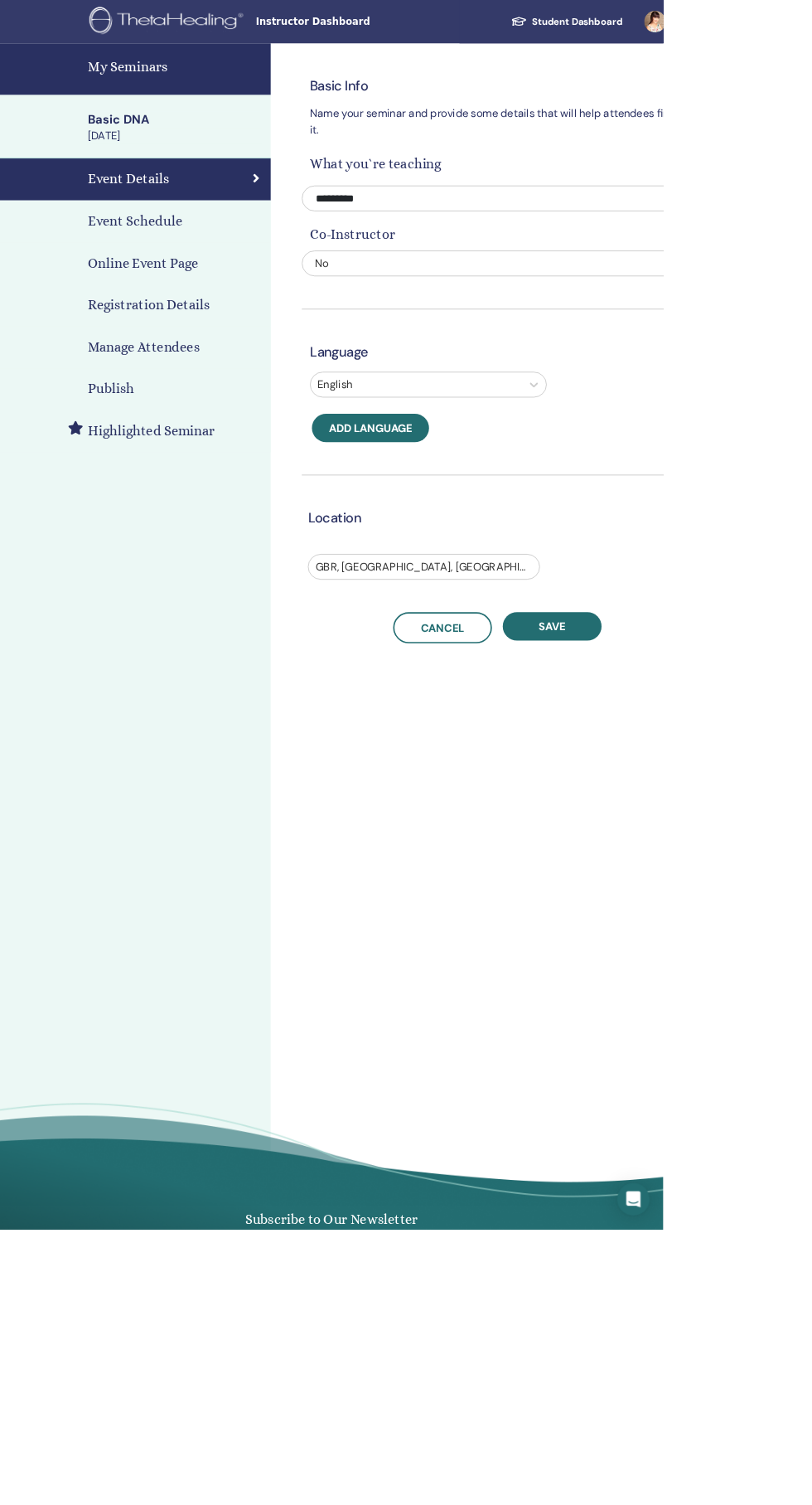
click at [193, 480] on div "Publish" at bounding box center [166, 476] width 305 height 25
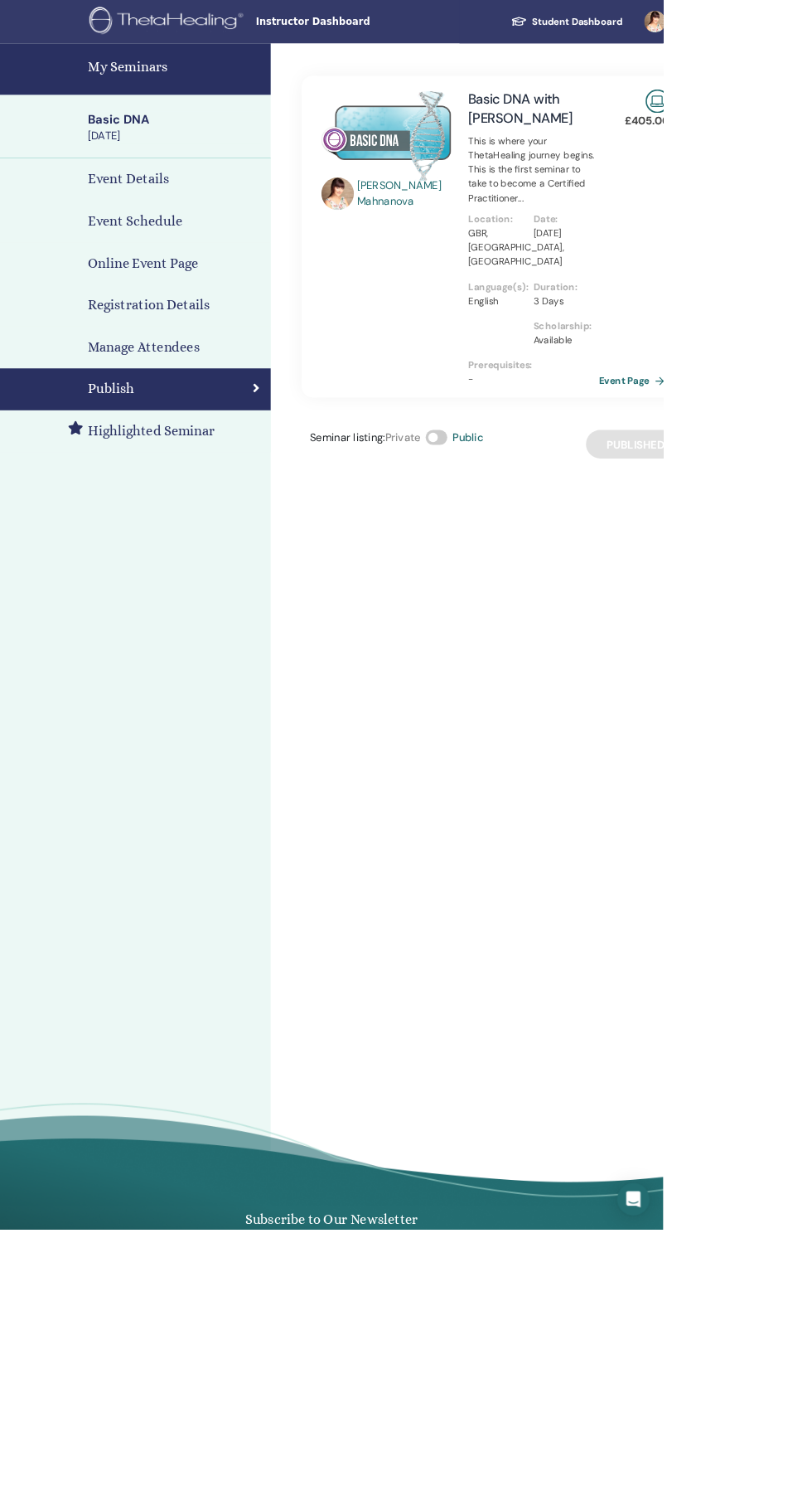
click at [193, 82] on h4 "My Seminars" at bounding box center [214, 81] width 214 height 25
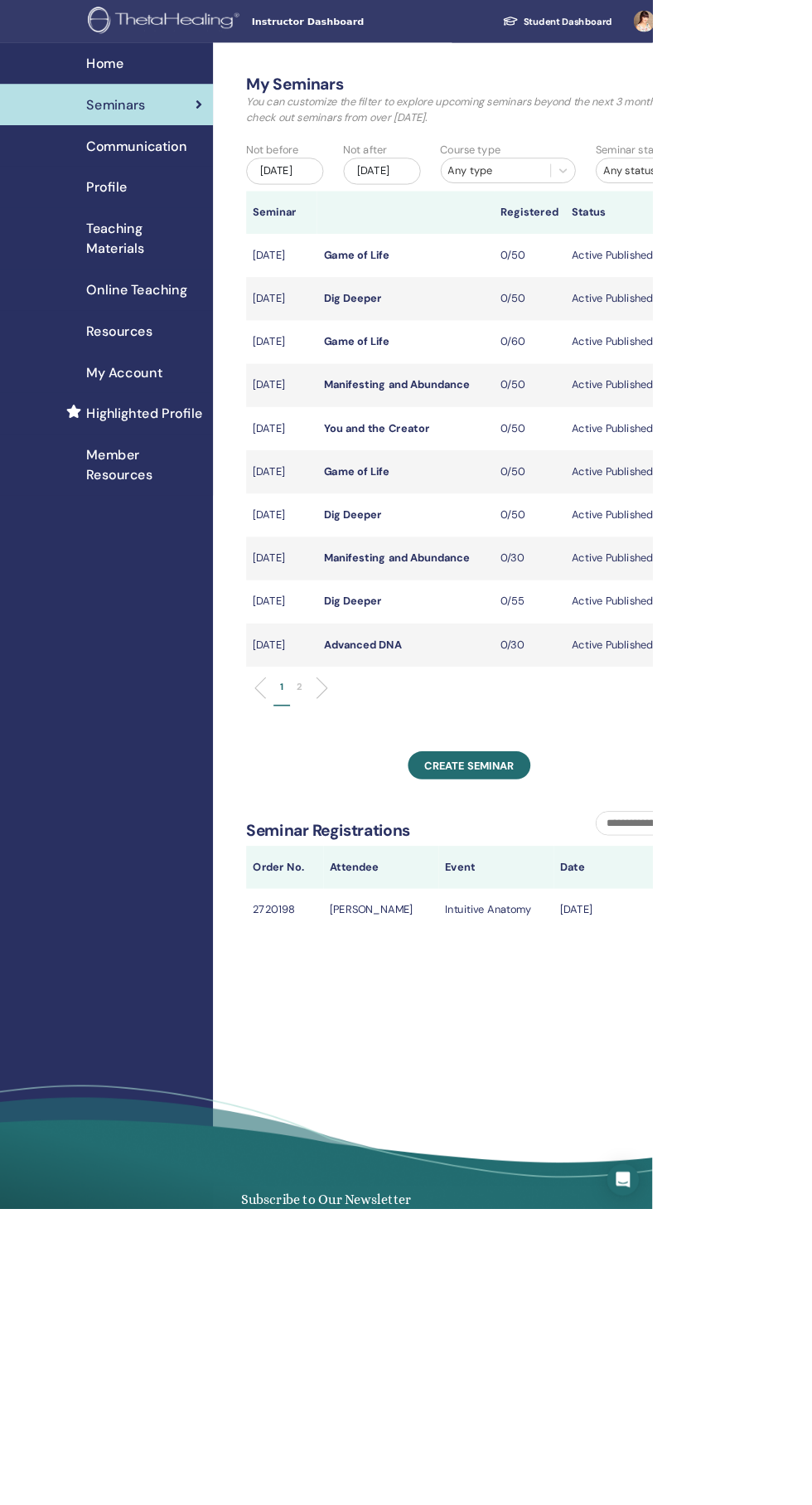
click at [385, 870] on li at bounding box center [395, 856] width 28 height 28
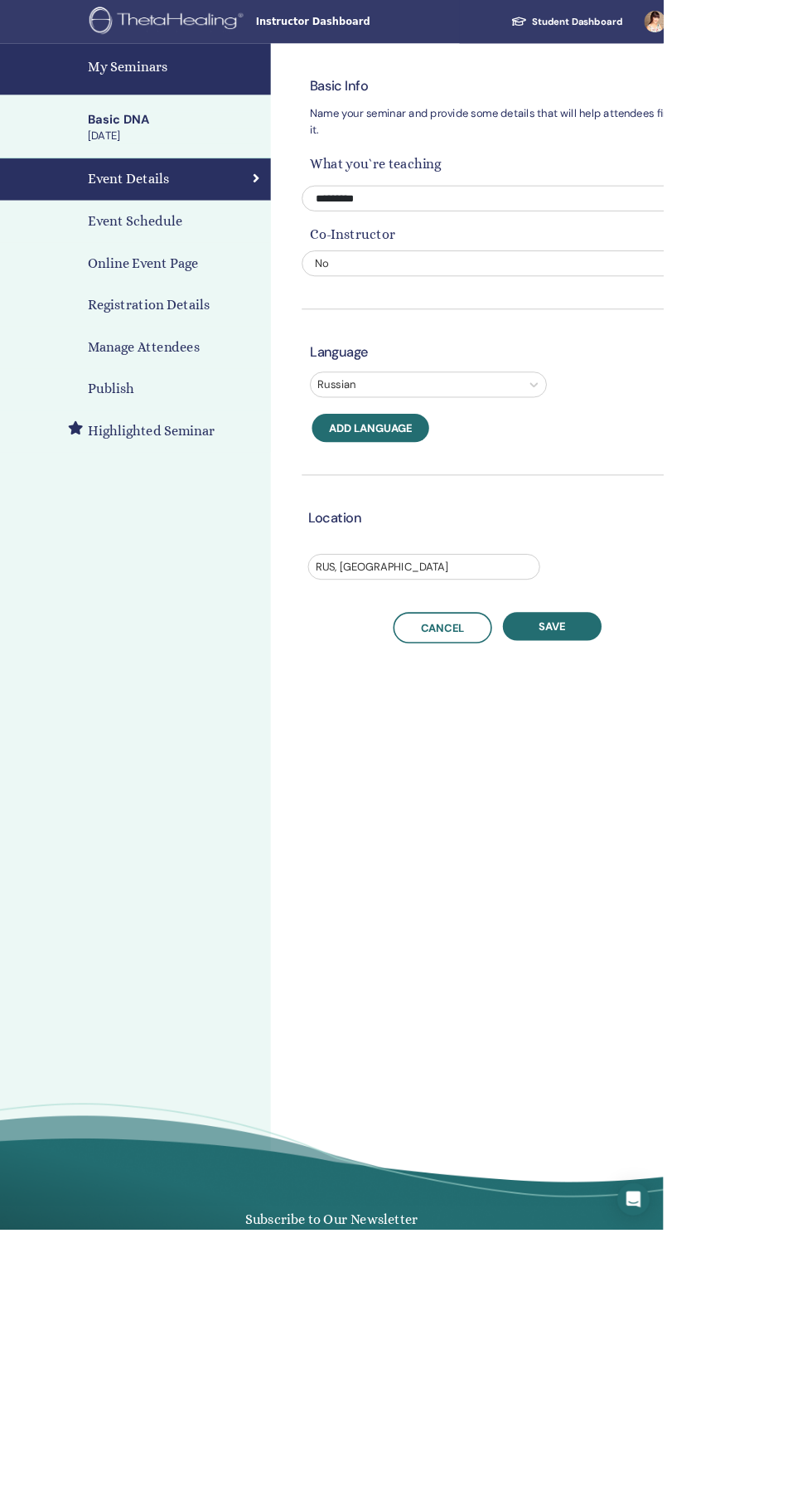
click at [223, 374] on h4 "Registration Details" at bounding box center [181, 373] width 149 height 25
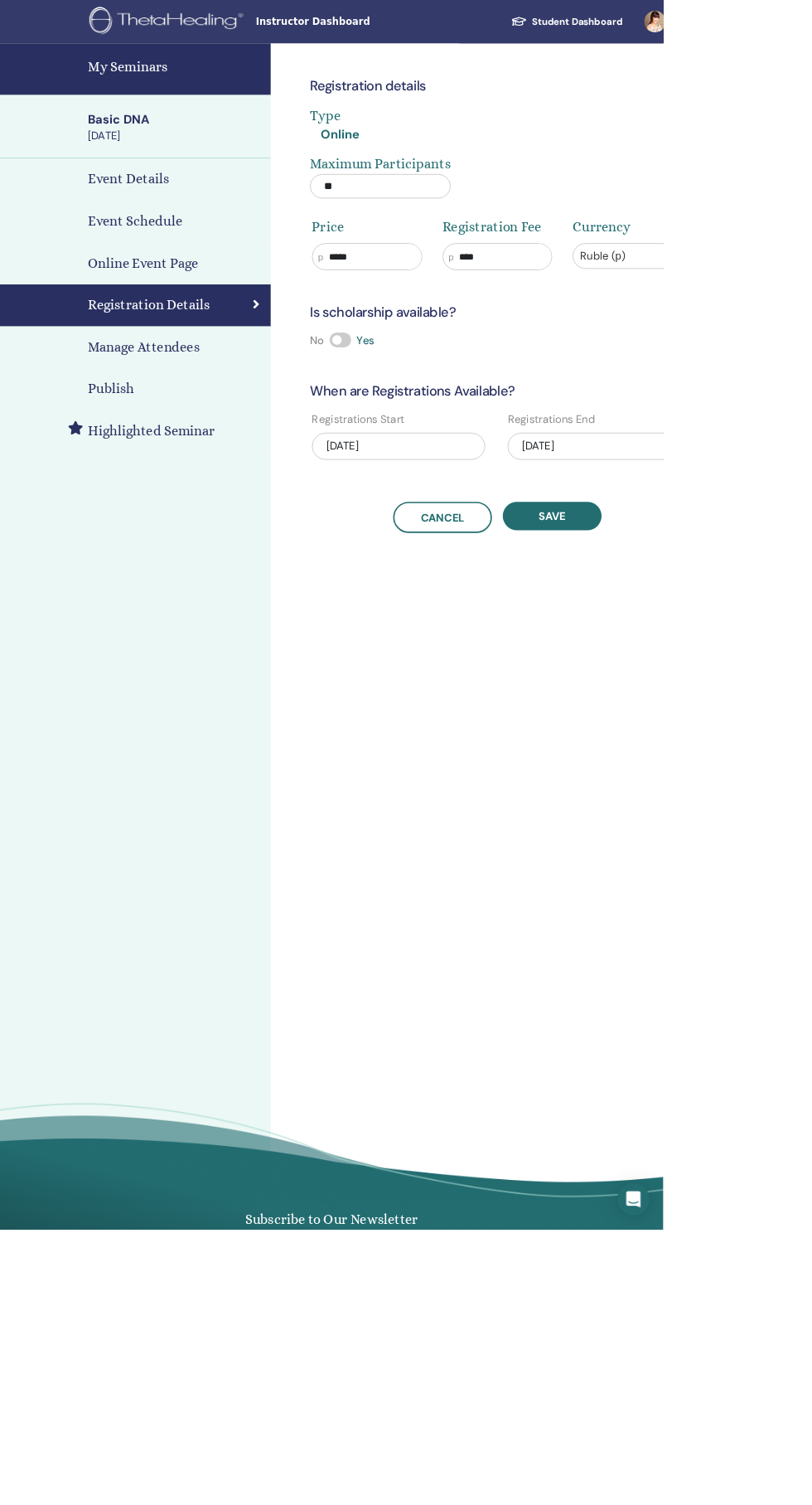
click at [188, 87] on h4 "My Seminars" at bounding box center [214, 81] width 214 height 25
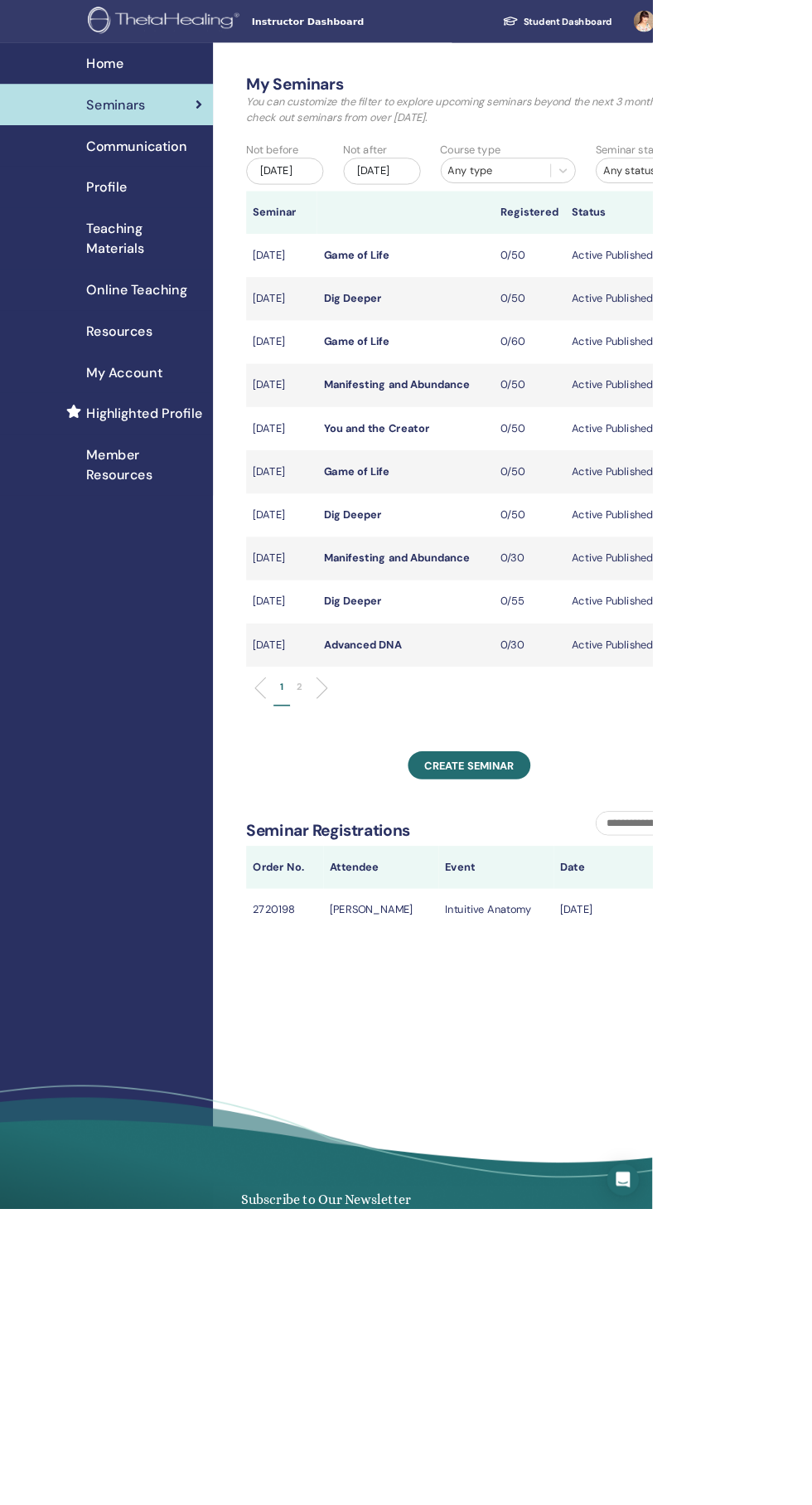
click at [373, 879] on li "2" at bounding box center [372, 863] width 23 height 33
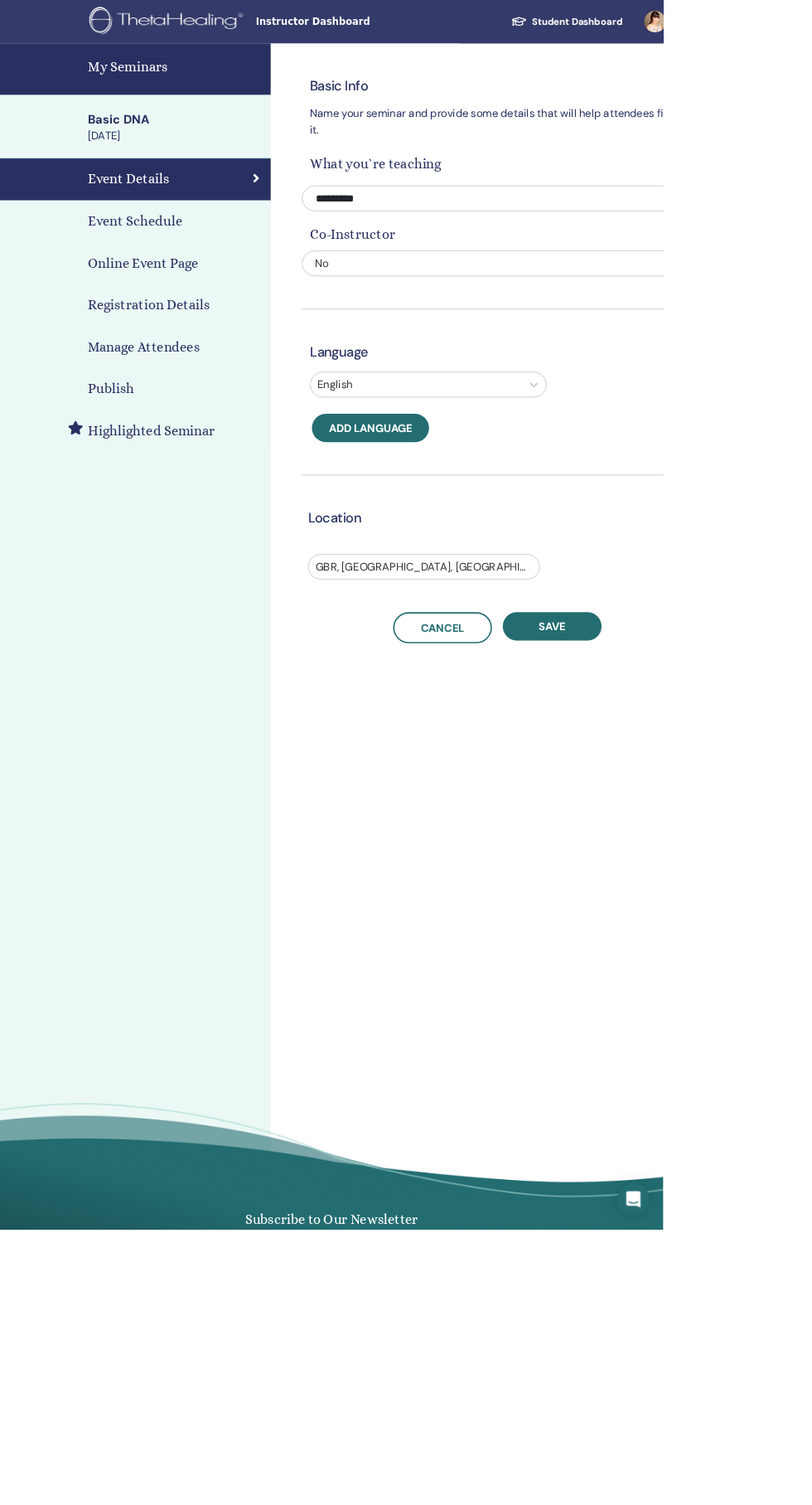
click at [225, 472] on div "Publish" at bounding box center [166, 476] width 305 height 25
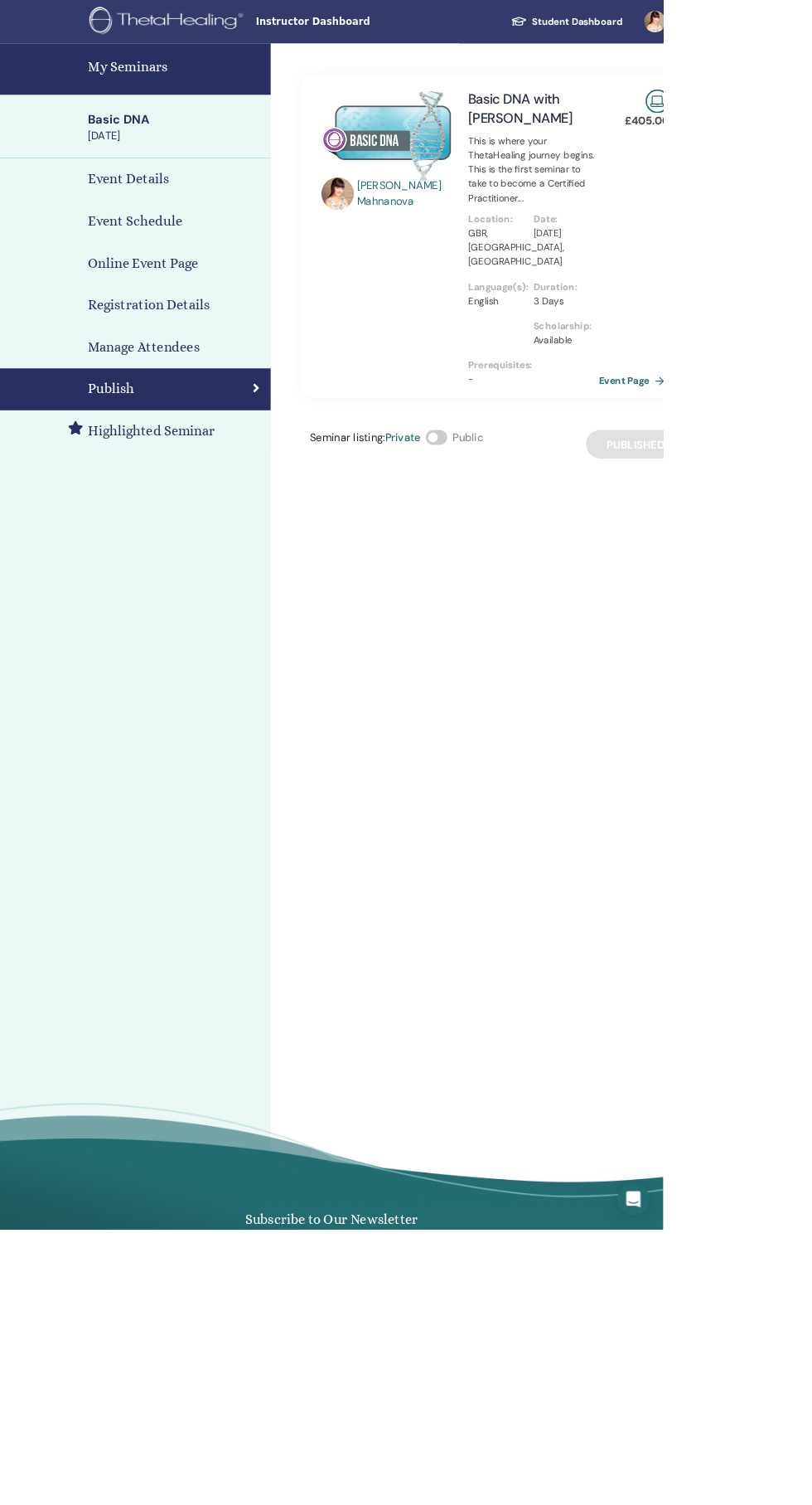
click at [207, 93] on h4 "My Seminars" at bounding box center [214, 81] width 214 height 25
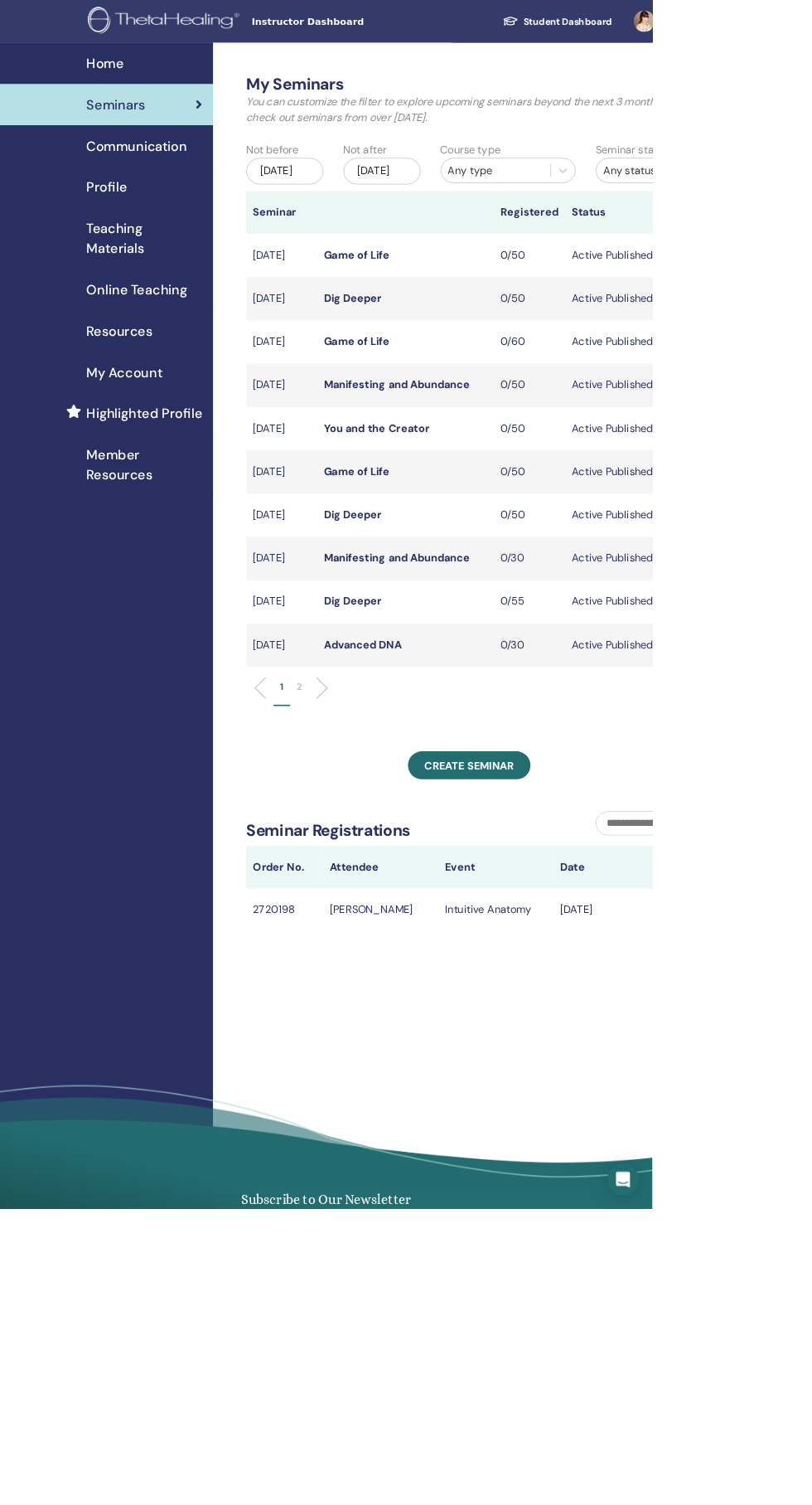
click at [395, 870] on li at bounding box center [395, 856] width 28 height 28
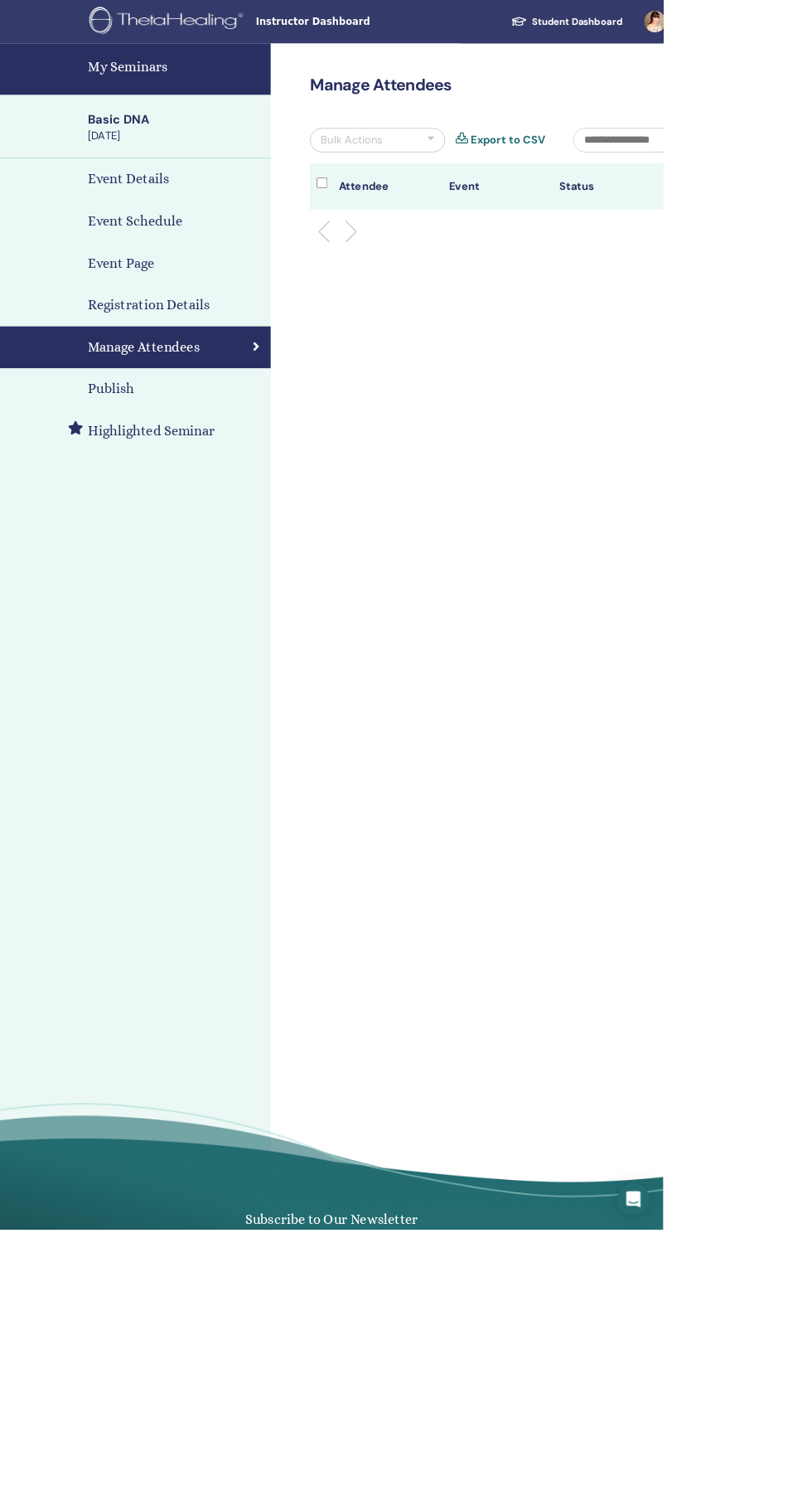
click at [223, 218] on div "Event Details" at bounding box center [166, 219] width 305 height 25
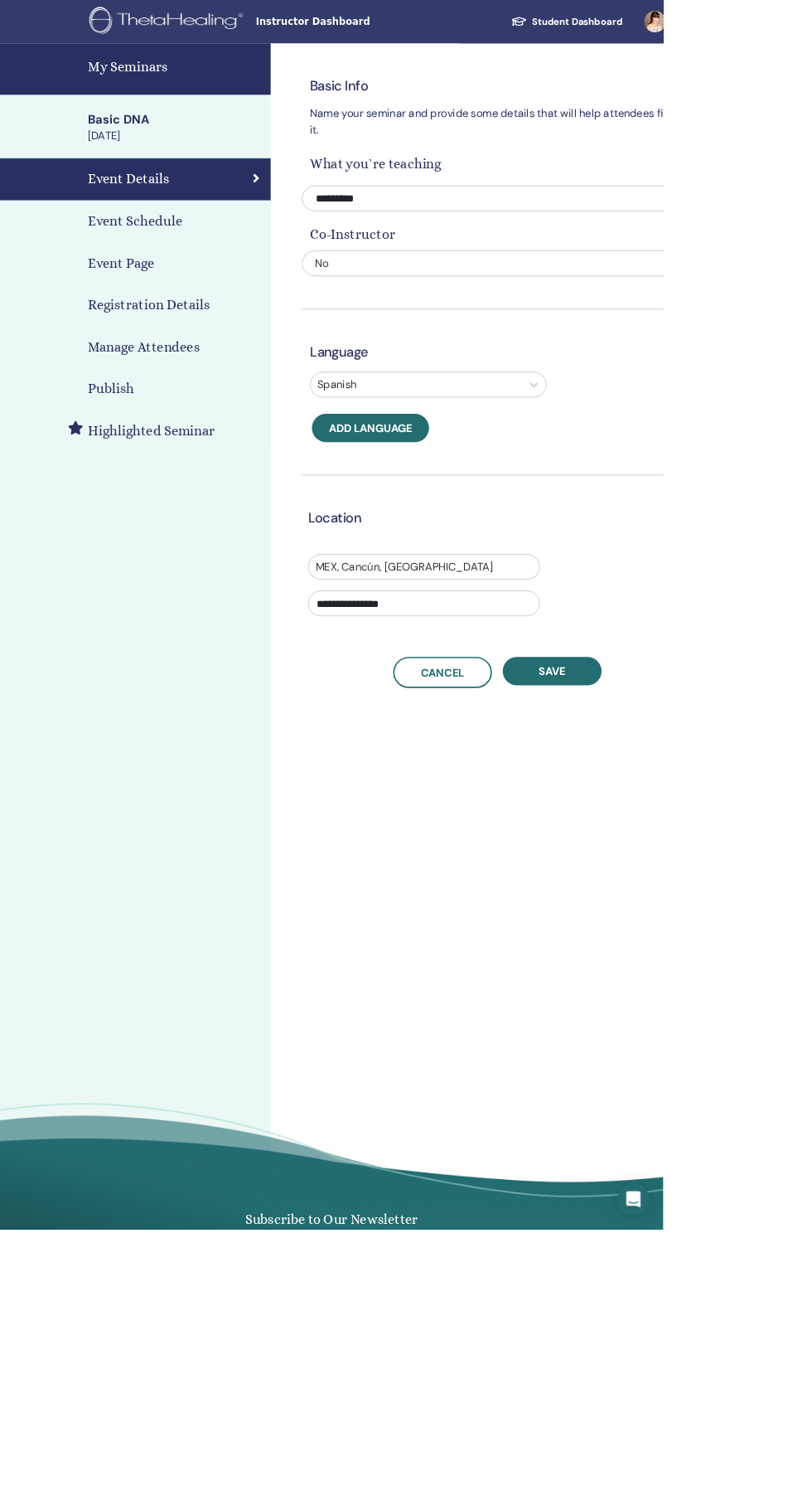
click at [208, 475] on div "Publish" at bounding box center [166, 476] width 305 height 25
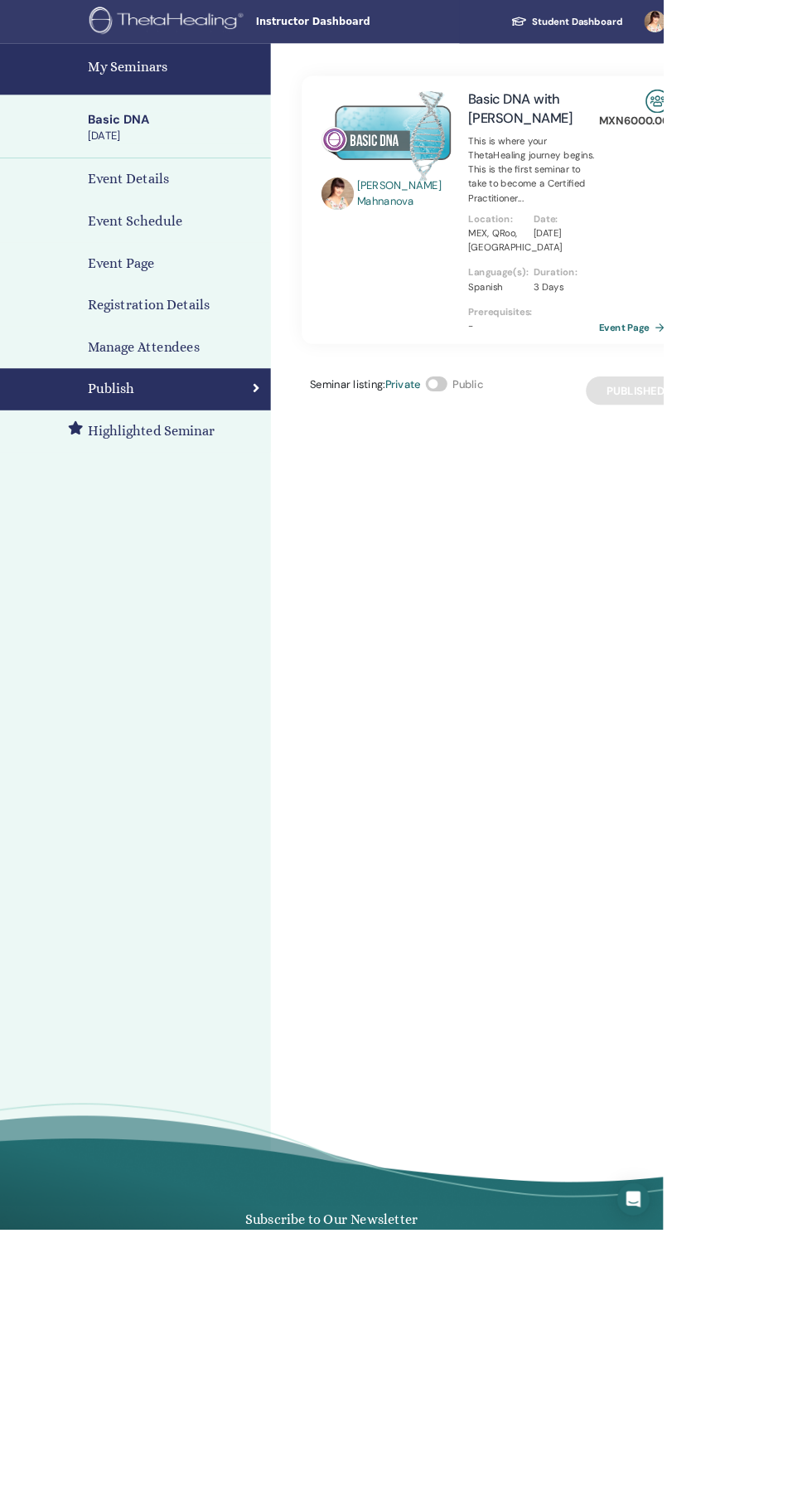
click at [534, 470] on span at bounding box center [534, 470] width 26 height 18
click at [259, 219] on div "Event Details" at bounding box center [166, 219] width 305 height 25
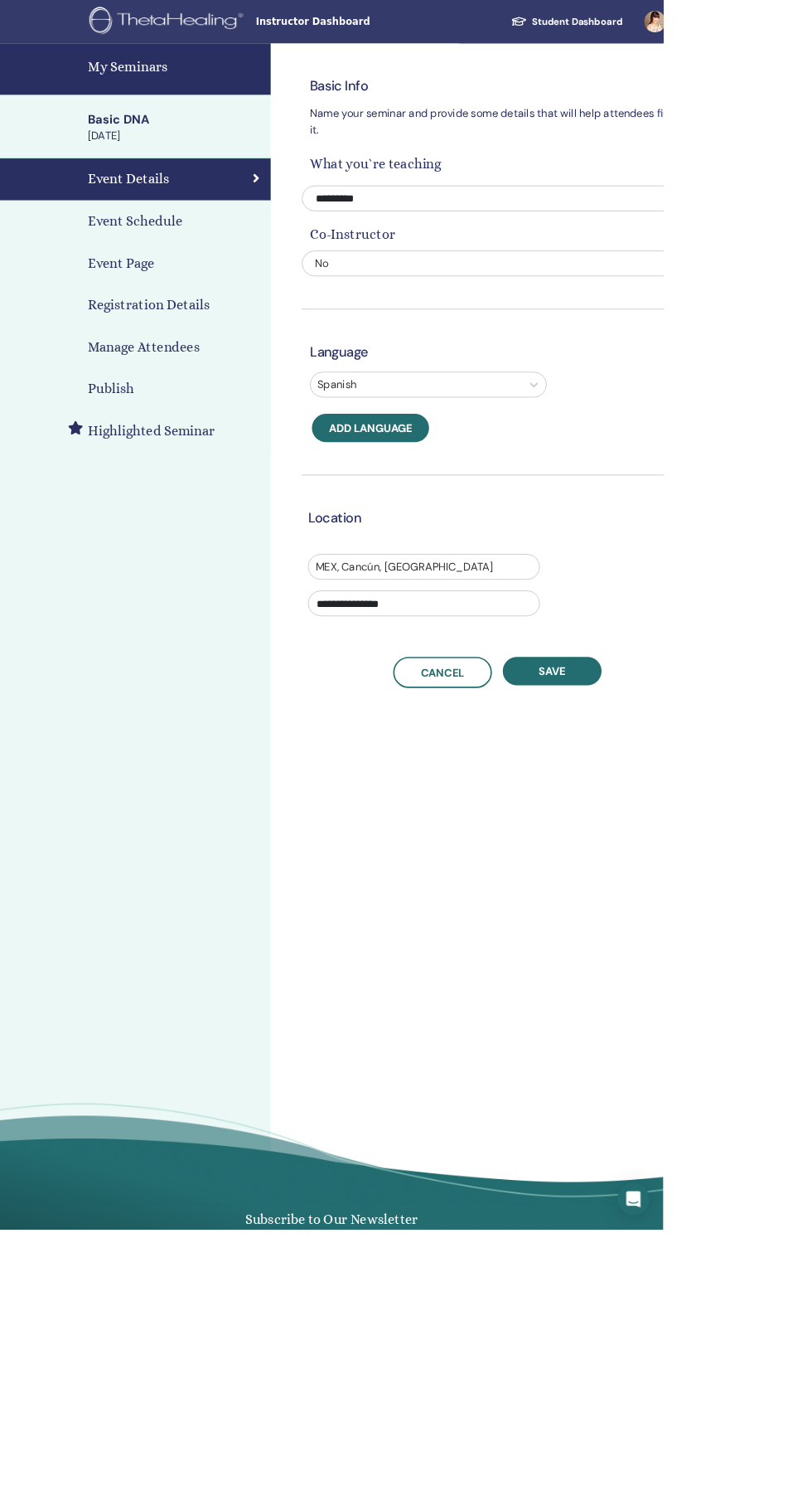
click at [214, 106] on link "My Seminars" at bounding box center [166, 84] width 331 height 63
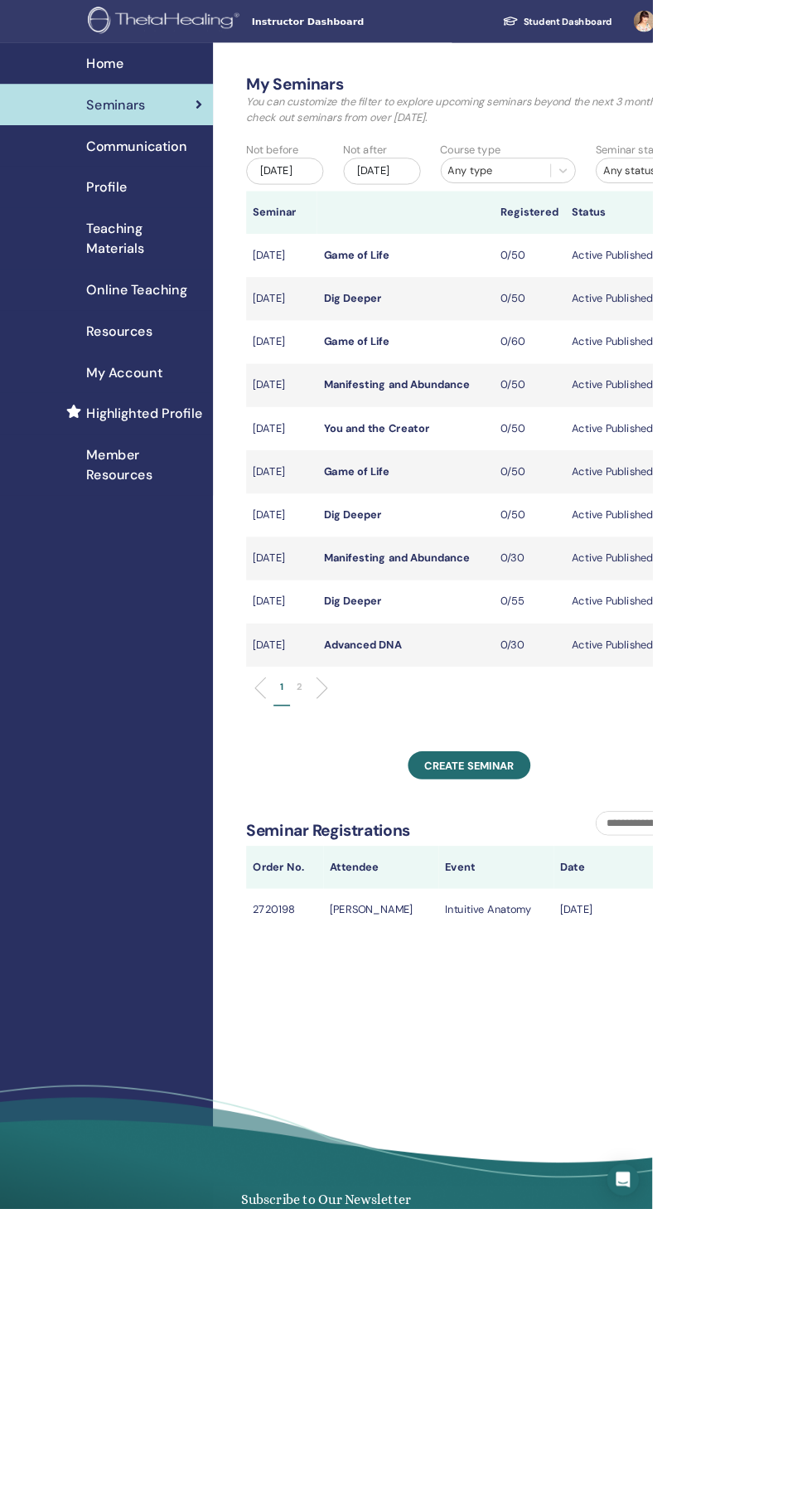
click at [266, 33] on img at bounding box center [206, 27] width 194 height 37
